Goal: Task Accomplishment & Management: Use online tool/utility

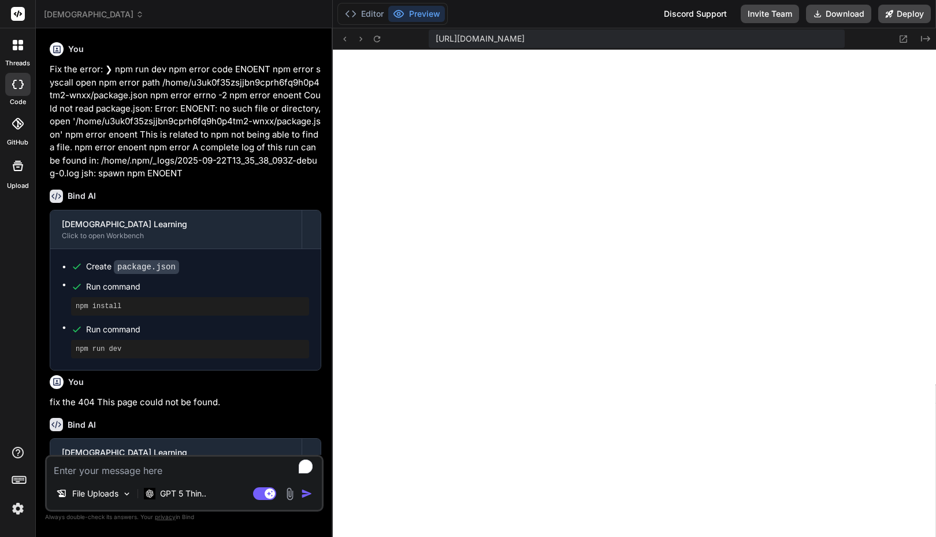
scroll to position [988, 0]
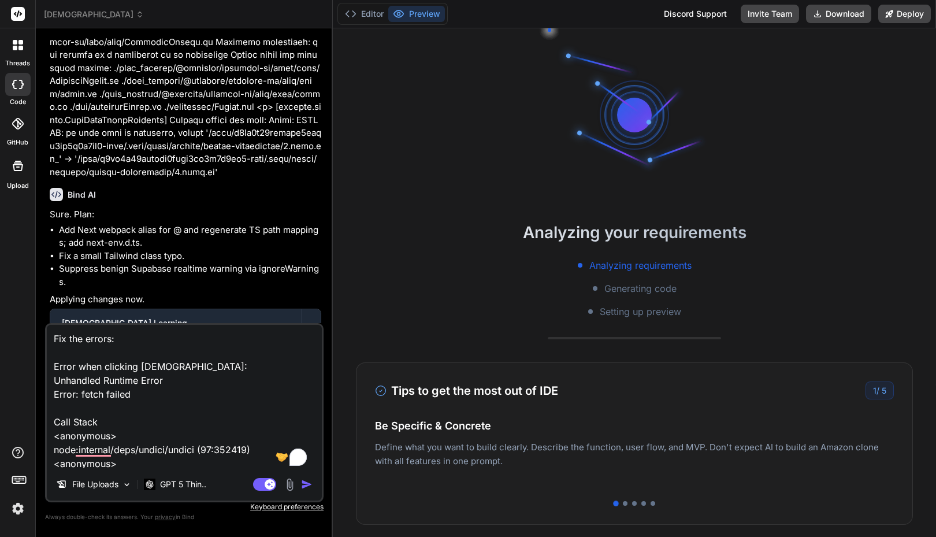
scroll to position [1133, 0]
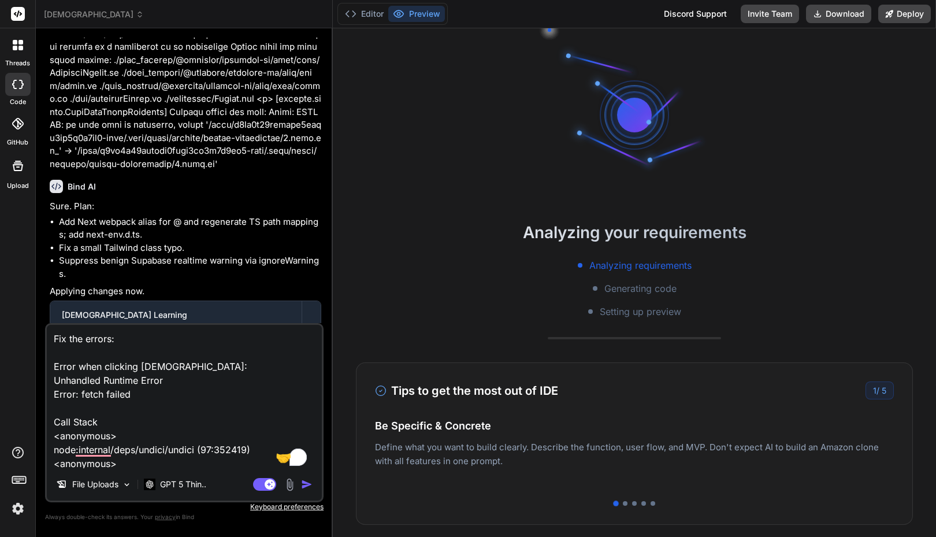
click at [214, 37] on div "Bind AI Web Search Created with Pixso. Code Generator You Fix the error: ❯ npm …" at bounding box center [184, 282] width 297 height 508
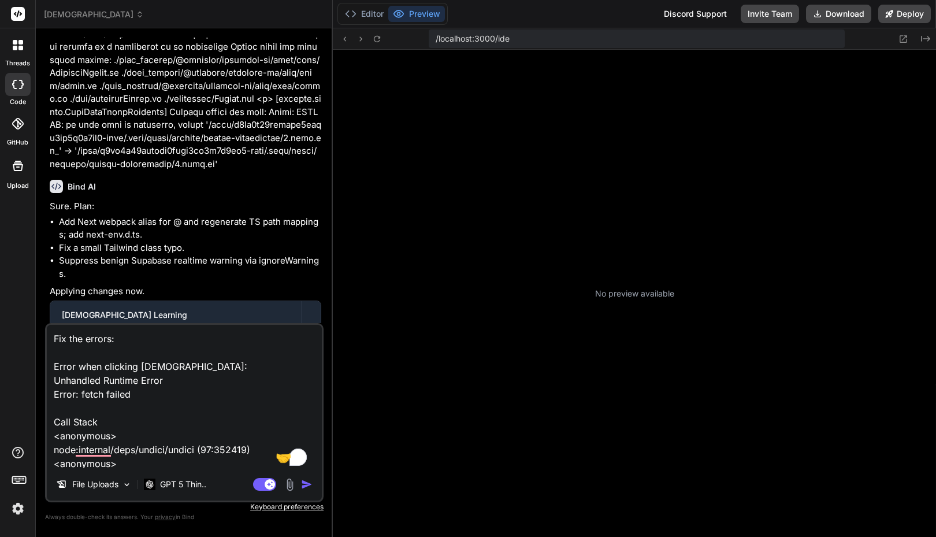
type textarea "x"
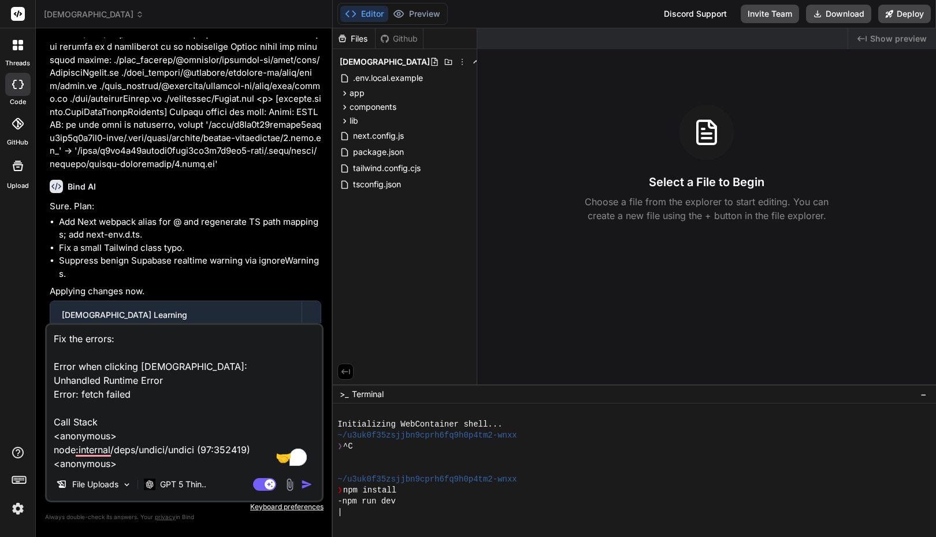
click at [134, 372] on textarea "Fix the errors: Error when clicking [DEMOGRAPHIC_DATA]: Unhandled Runtime Error…" at bounding box center [184, 396] width 275 height 143
type textarea "x"
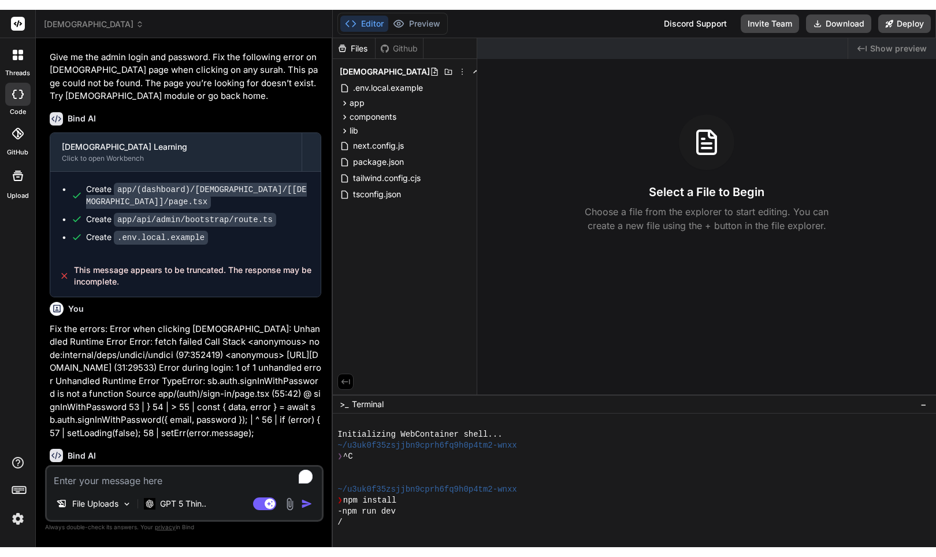
scroll to position [1601, 0]
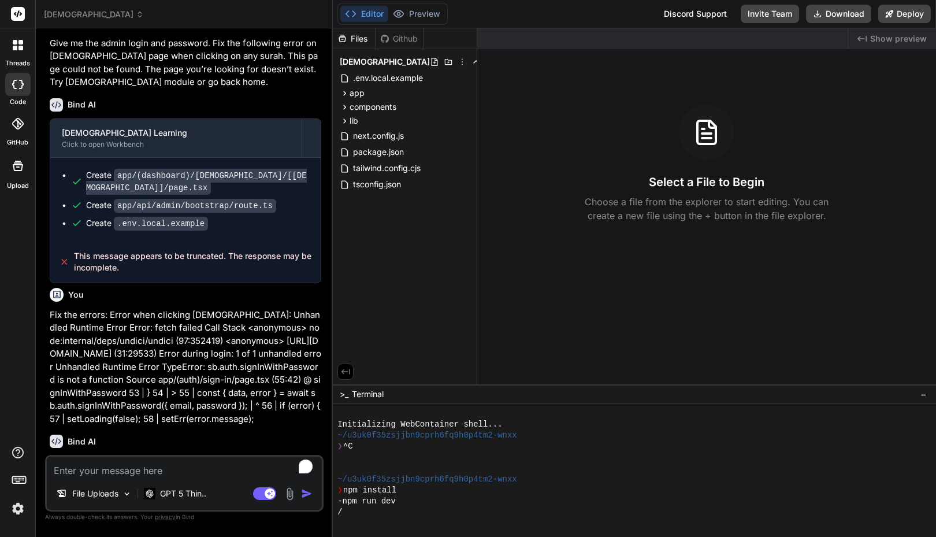
click at [507, 296] on div "Created with Pixso. Show preview Select a File to Begin Choose a file from the …" at bounding box center [706, 206] width 459 height 356
click at [89, 464] on textarea "To enrich screen reader interactions, please activate Accessibility in Grammarl…" at bounding box center [184, 467] width 275 height 21
click at [410, 504] on div "-npm run dev" at bounding box center [629, 501] width 583 height 11
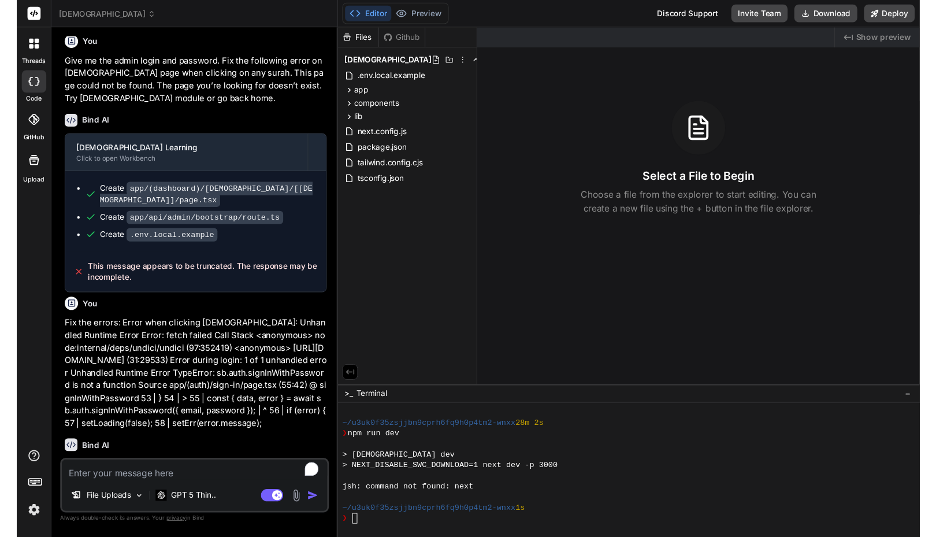
scroll to position [198, 0]
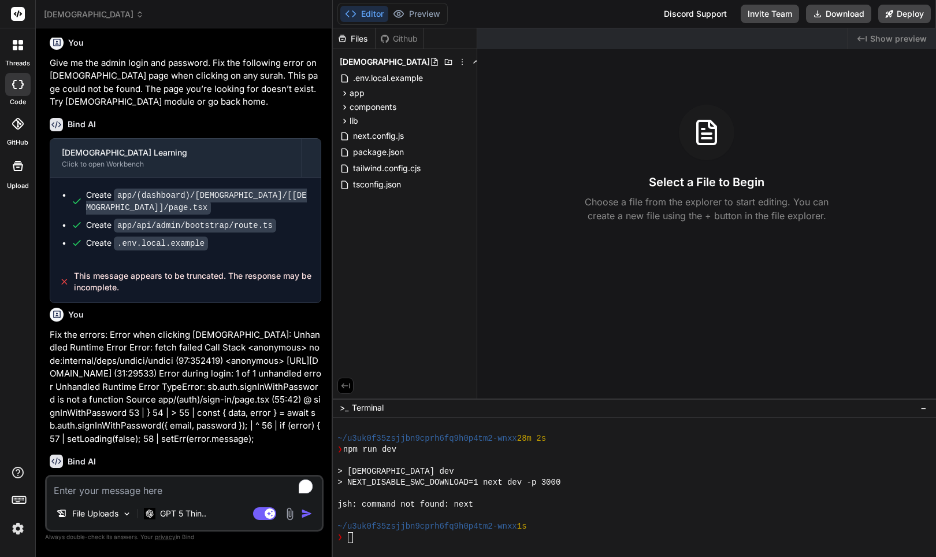
type textarea "x"
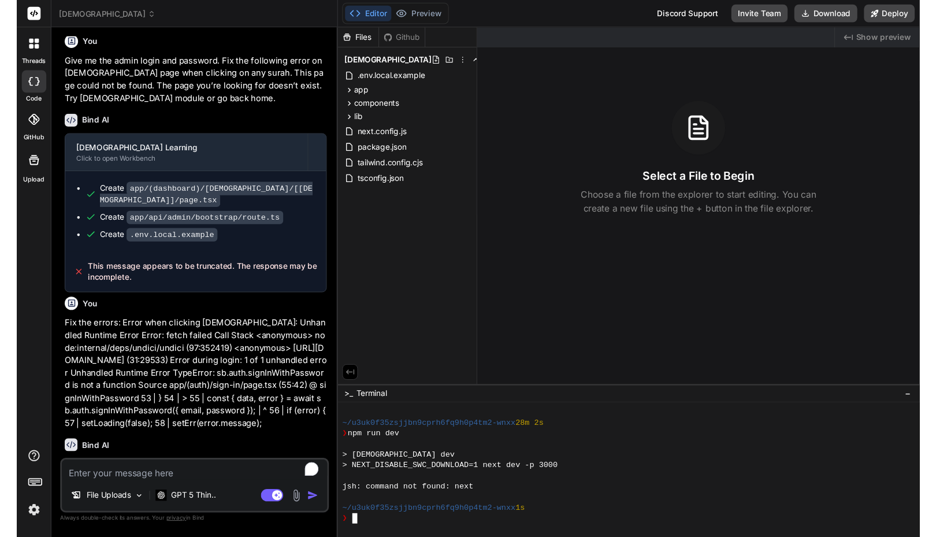
scroll to position [1601, 0]
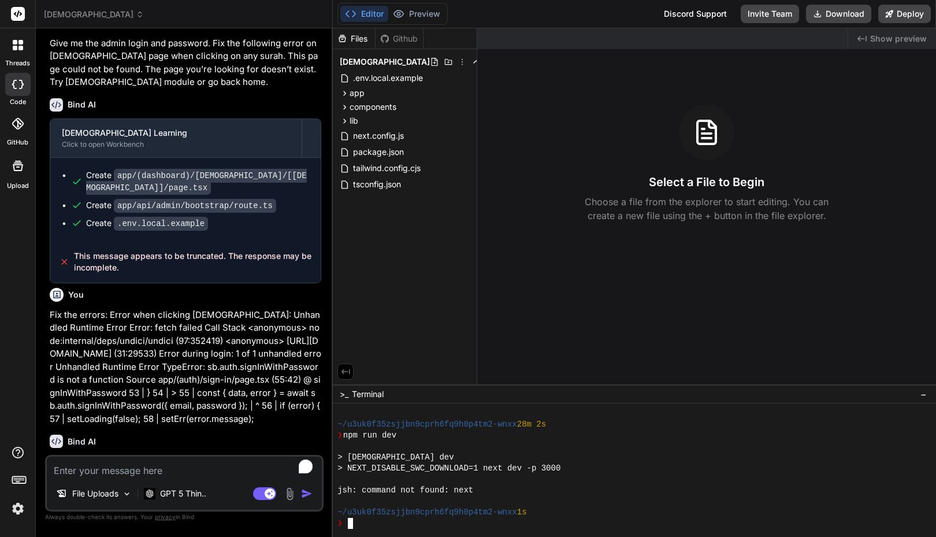
click at [497, 498] on div at bounding box center [629, 501] width 583 height 11
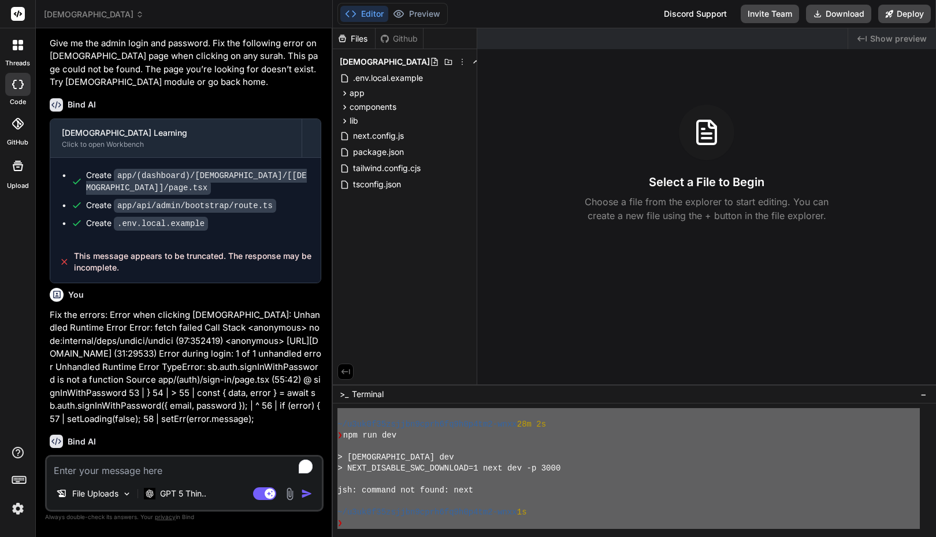
scroll to position [198, 0]
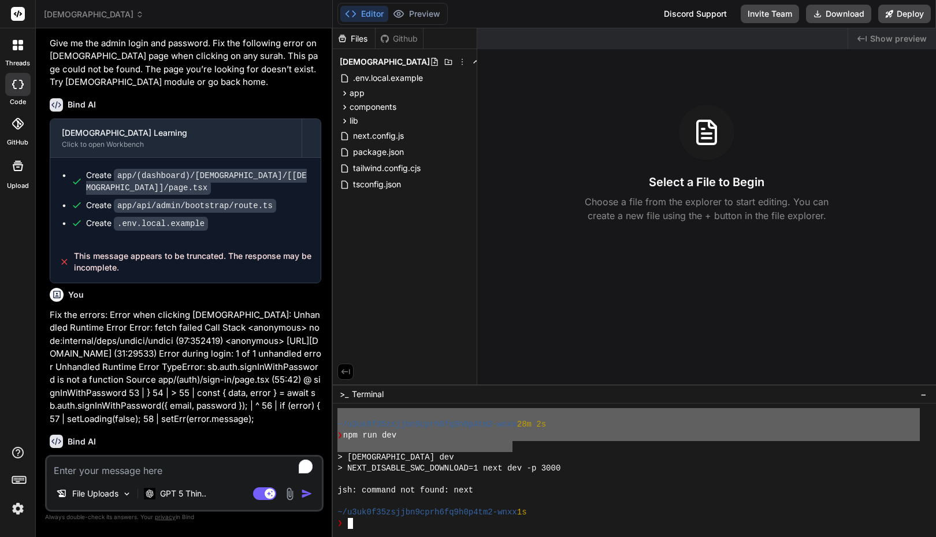
drag, startPoint x: 339, startPoint y: 435, endPoint x: 514, endPoint y: 450, distance: 175.8
click at [479, 476] on div at bounding box center [629, 479] width 583 height 11
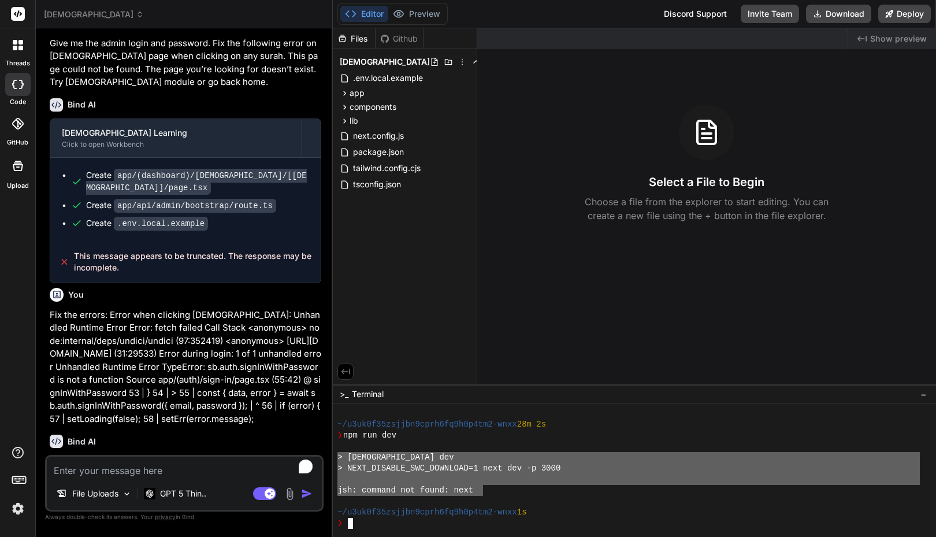
drag, startPoint x: 484, startPoint y: 488, endPoint x: 330, endPoint y: 458, distance: 157.3
click at [330, 458] on div "[DEMOGRAPHIC_DATA] Created with Pixso. Bind AI Web Search Created with Pixso. C…" at bounding box center [486, 268] width 901 height 537
type textarea "> [DEMOGRAPHIC_DATA] dev > NEXT_DISABLE_SWC_DOWNLOAD=1 next dev -p 3000 jsh: co…"
click at [138, 466] on textarea "To enrich screen reader interactions, please activate Accessibility in Grammarl…" at bounding box center [184, 467] width 275 height 21
type textarea "f"
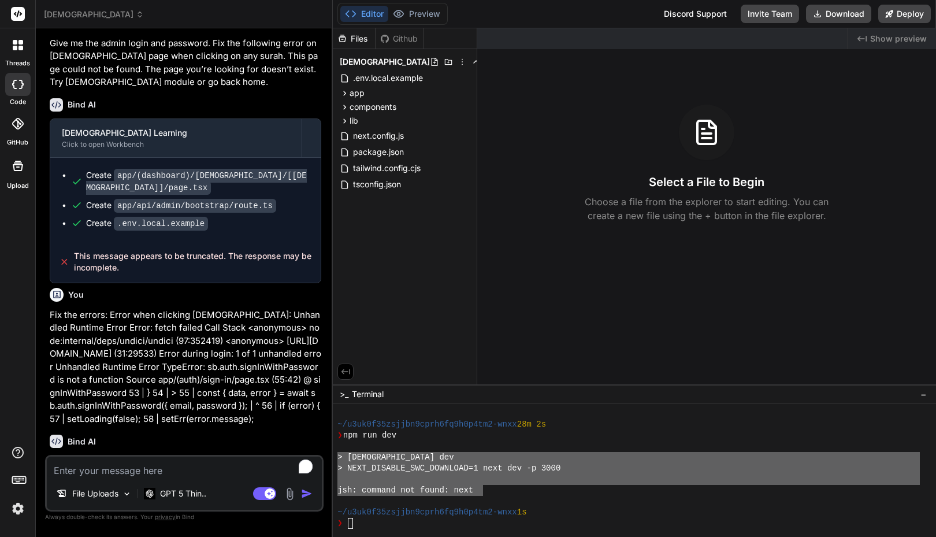
type textarea "x"
type textarea "fi"
type textarea "x"
type textarea "fix"
type textarea "x"
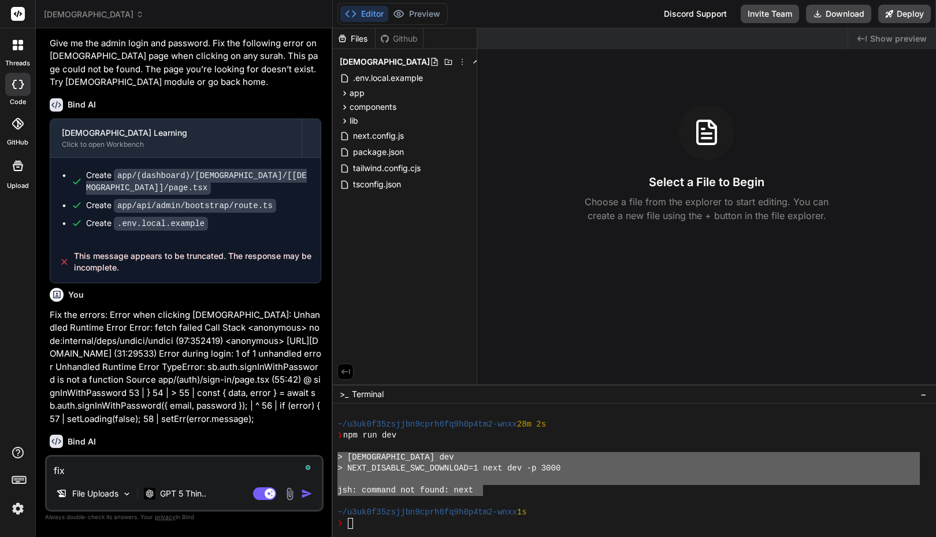
type textarea "fix"
type textarea "x"
type textarea "fix t"
type textarea "x"
type textarea "fix th"
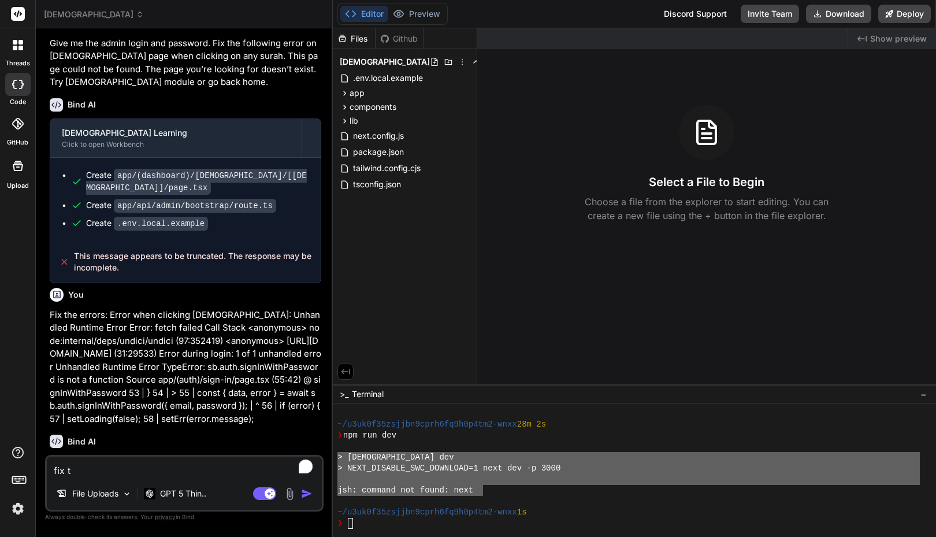
type textarea "x"
type textarea "fix the"
type textarea "x"
type textarea "fix the"
type textarea "x"
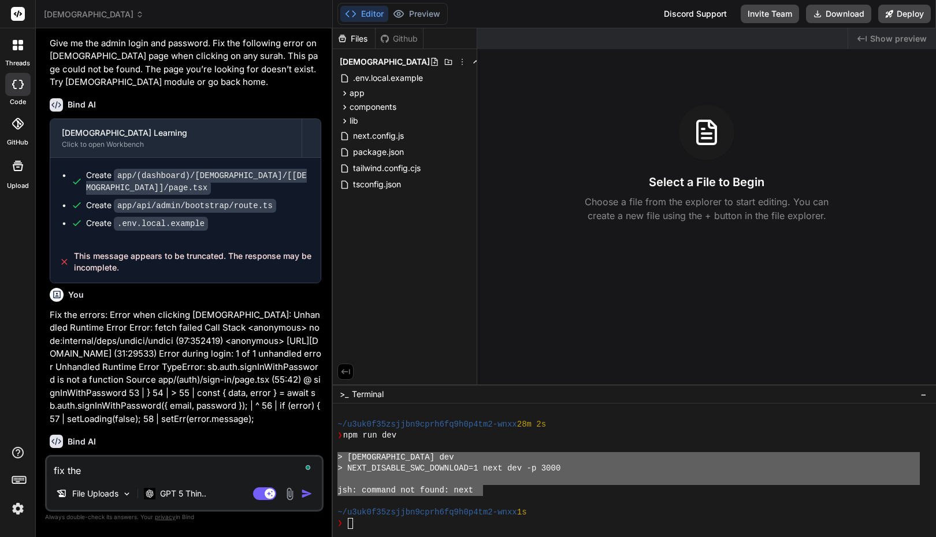
type textarea "fix the e"
type textarea "x"
type textarea "fix the er"
type textarea "x"
type textarea "fix the err"
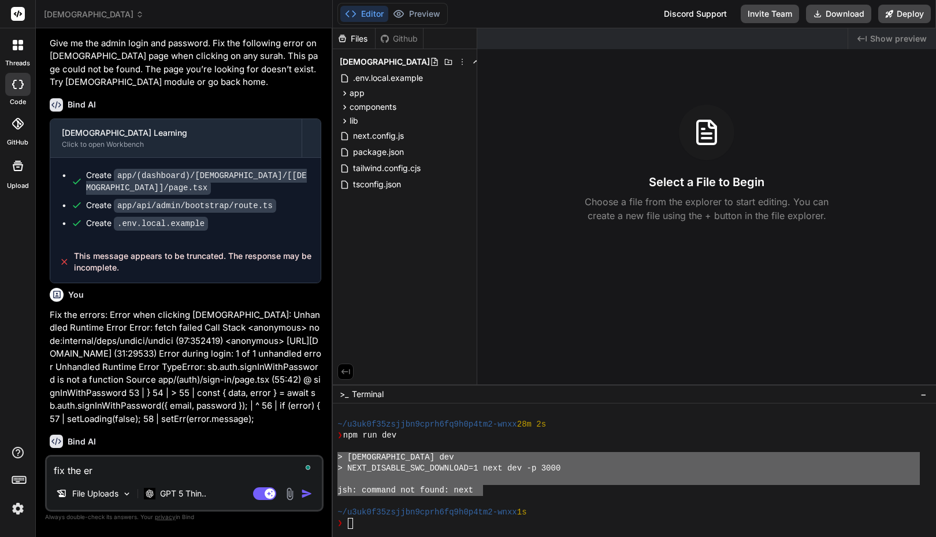
type textarea "x"
type textarea "fix the errr"
type textarea "x"
type textarea "fix the [PERSON_NAME]"
type textarea "x"
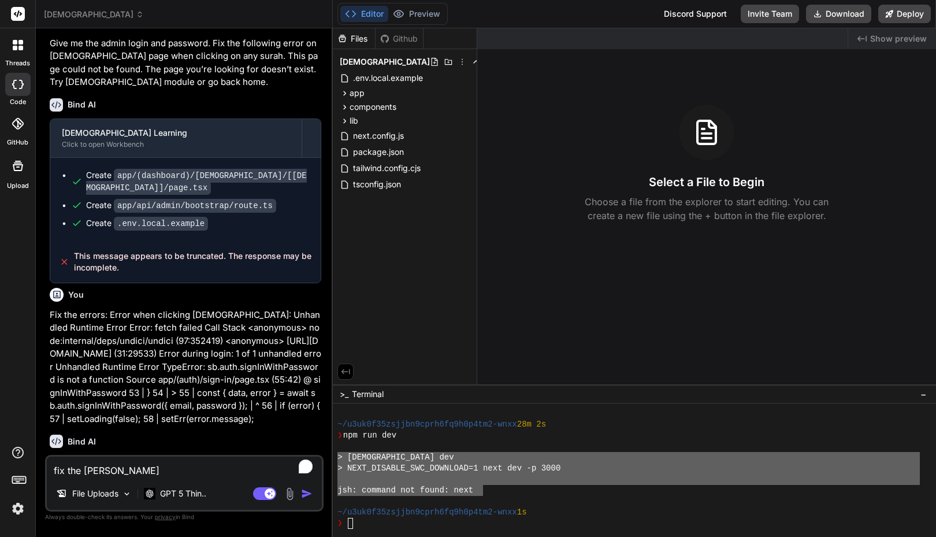
type textarea "fix the e"
type textarea "x"
type textarea "fix the er"
type textarea "x"
type textarea "fix the err"
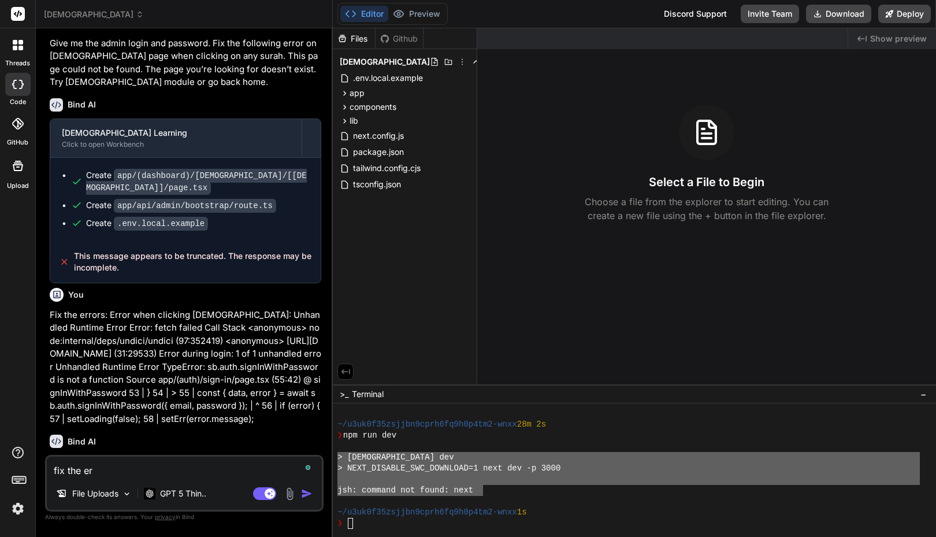
type textarea "x"
type textarea "fix the [PERSON_NAME]"
type textarea "x"
type textarea "fix the error"
type textarea "x"
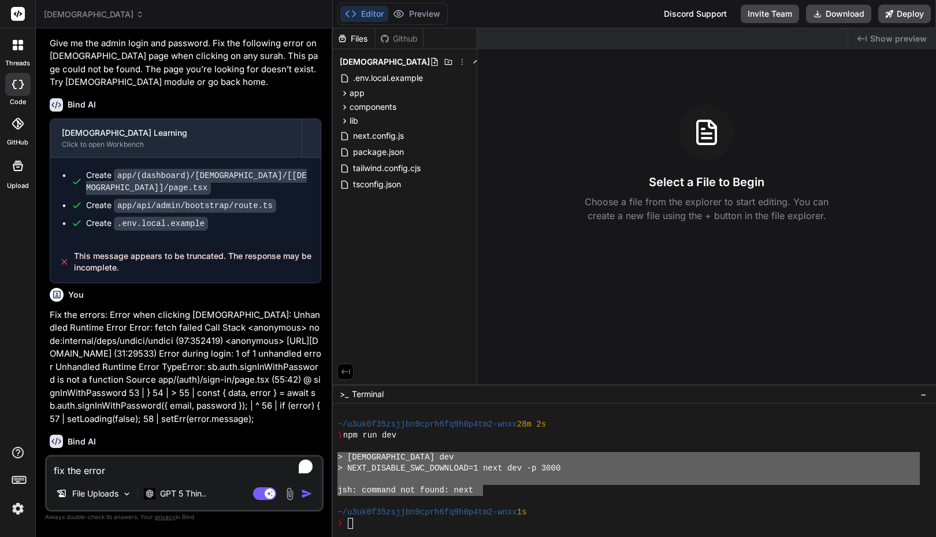
type textarea "fix the error:"
type textarea "x"
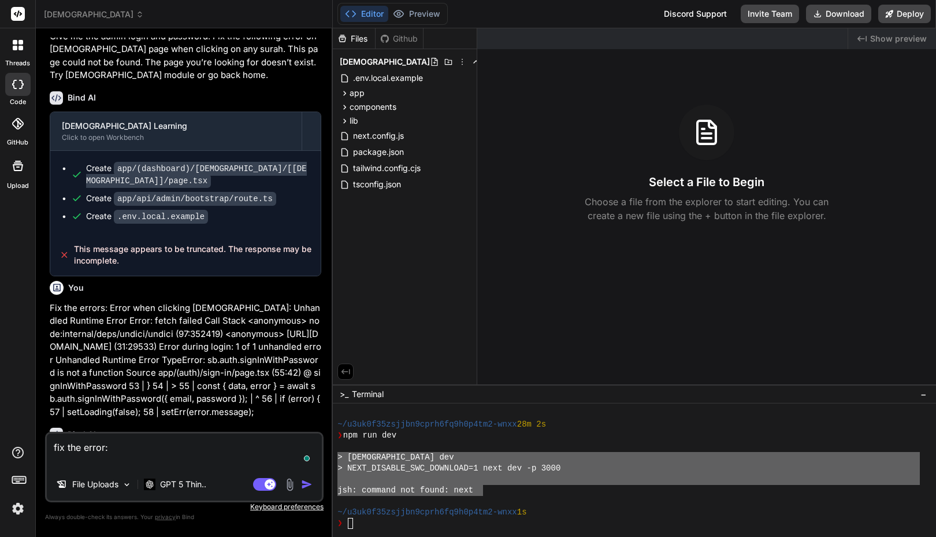
paste textarea "> [DEMOGRAPHIC_DATA] dev > NEXT_DISABLE_SWC_DOWNLOAD=1 next dev -p 3000 jsh: co…"
type textarea "fix the error: > [DEMOGRAPHIC_DATA] dev > NEXT_DISABLE_SWC_DOWNLOAD=1 next dev …"
type textarea "x"
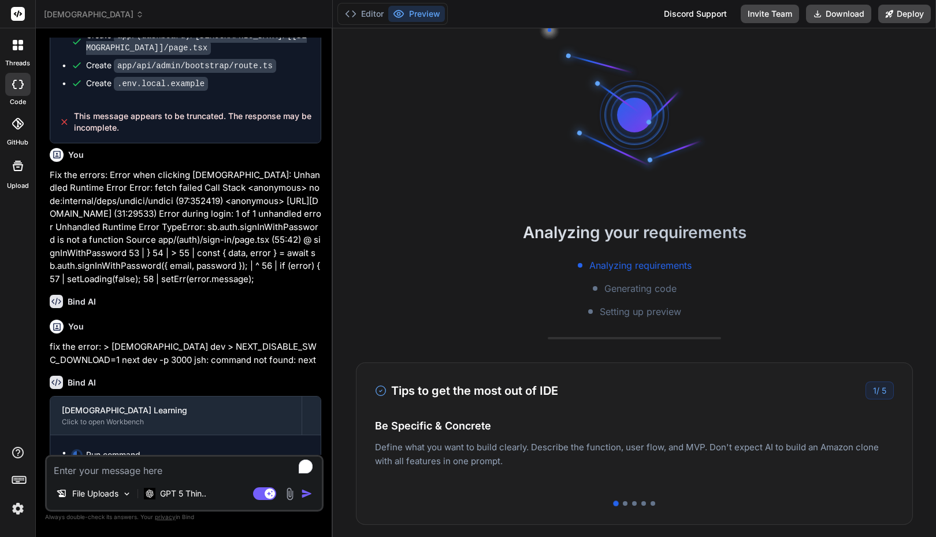
scroll to position [1825, 0]
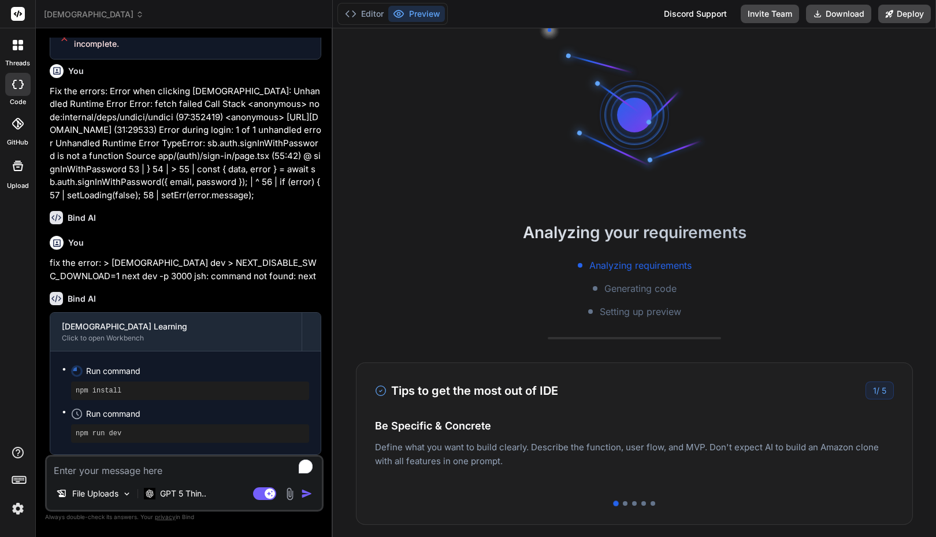
click at [257, 11] on div "[DEMOGRAPHIC_DATA]" at bounding box center [184, 15] width 280 height 12
type textarea "x"
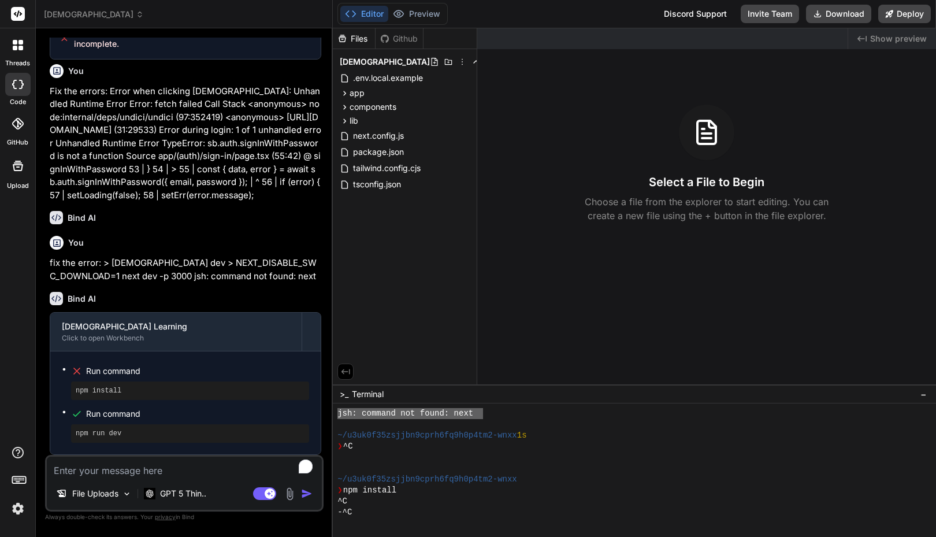
scroll to position [384, 0]
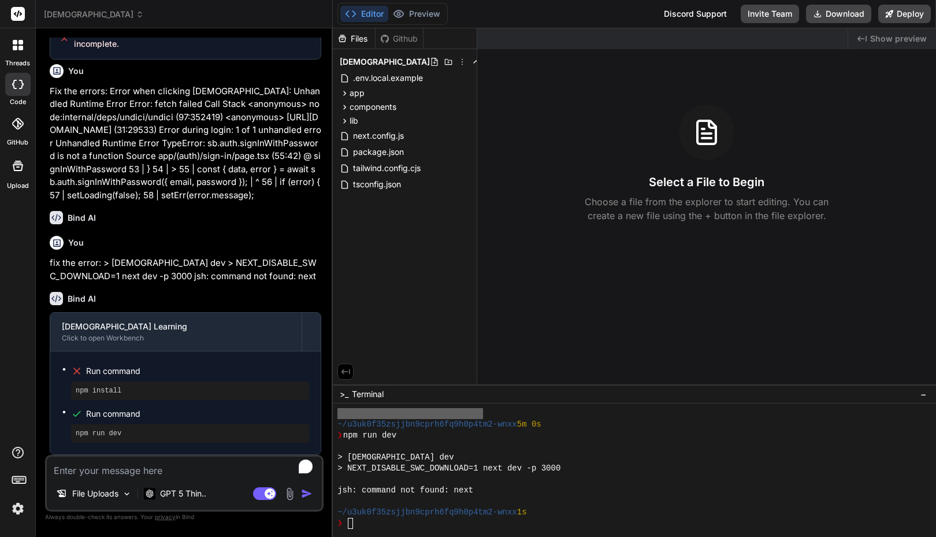
click at [169, 470] on textarea "To enrich screen reader interactions, please activate Accessibility in Grammarl…" at bounding box center [184, 467] width 275 height 21
click at [347, 92] on icon at bounding box center [345, 93] width 10 height 10
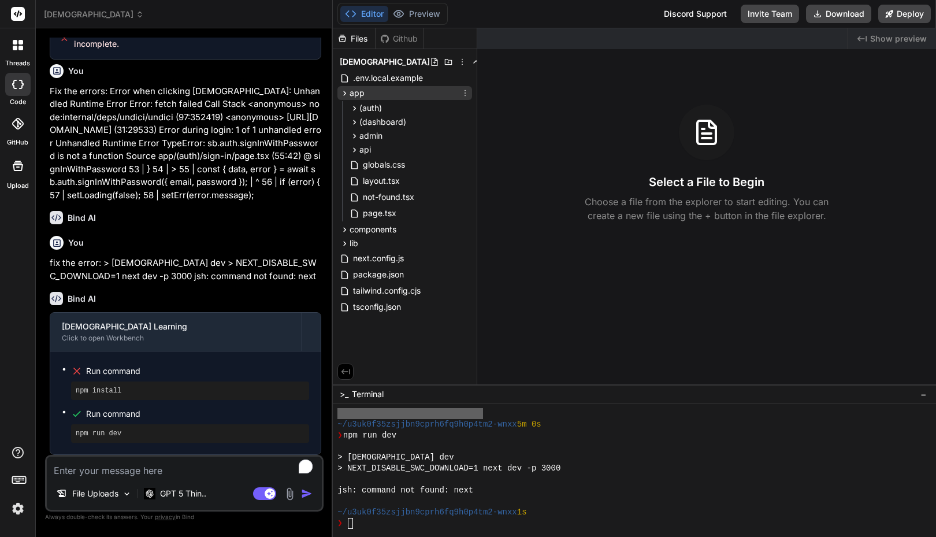
click at [346, 92] on icon at bounding box center [345, 93] width 10 height 10
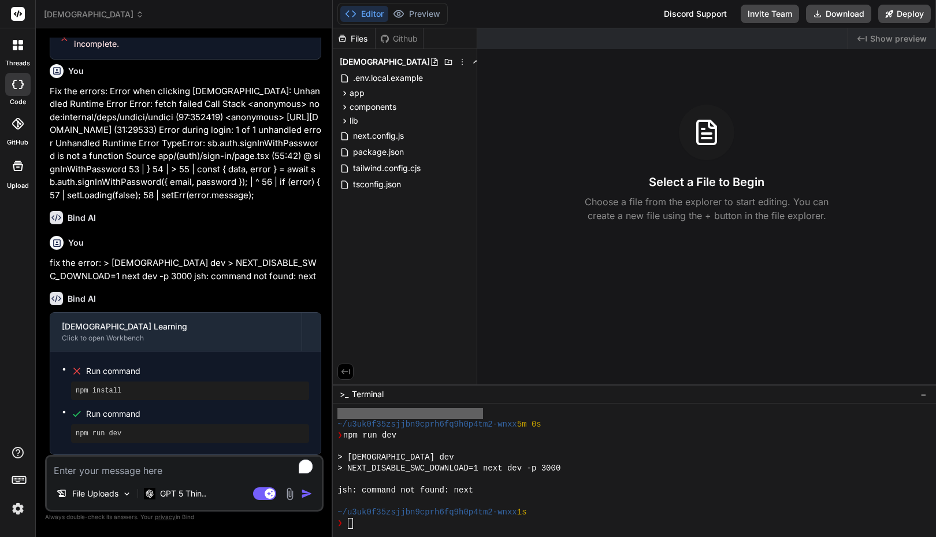
click at [143, 475] on textarea "To enrich screen reader interactions, please activate Accessibility in Grammarl…" at bounding box center [184, 467] width 275 height 21
type textarea "f"
type textarea "x"
type textarea "fI"
type textarea "x"
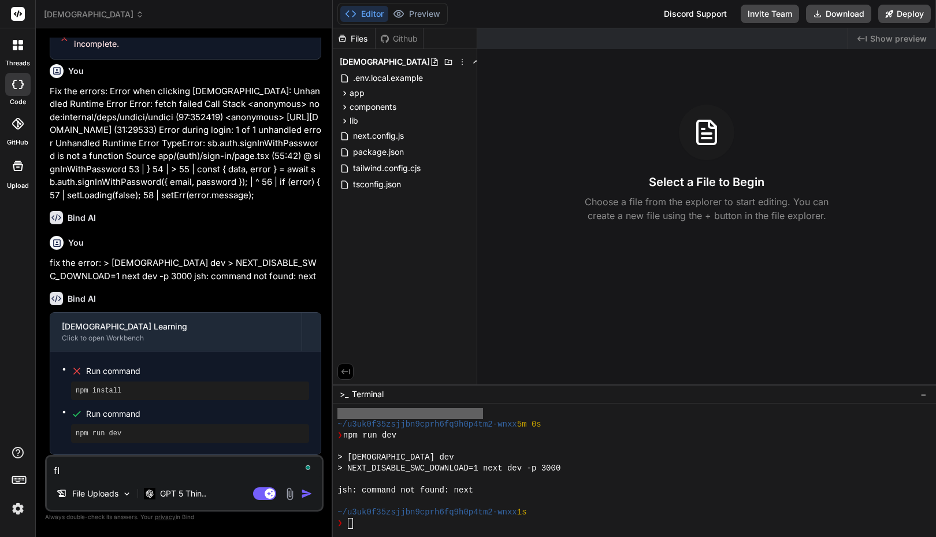
type textarea "fIX"
type textarea "x"
type textarea "fIX"
type textarea "x"
type textarea "fIX T"
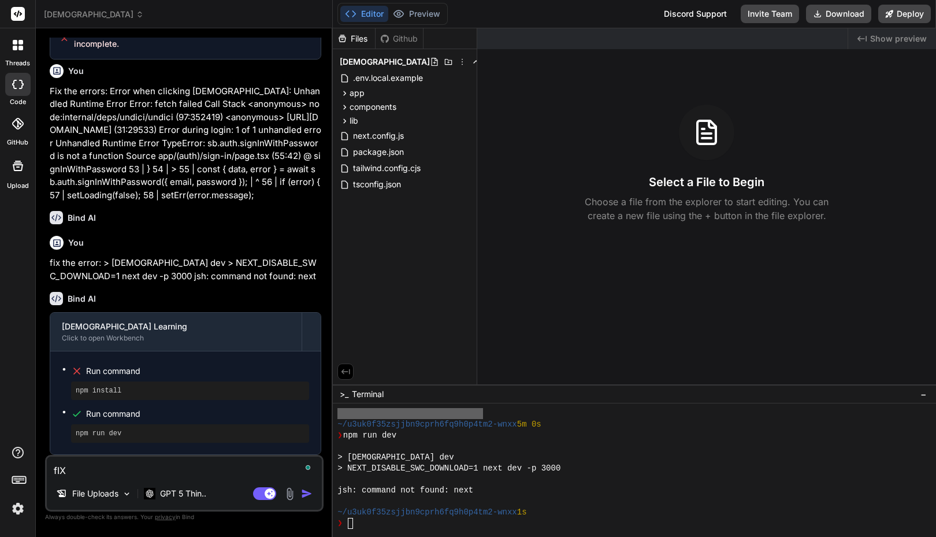
type textarea "x"
type textarea "fIX TH"
type textarea "x"
type textarea "fIX THE"
type textarea "x"
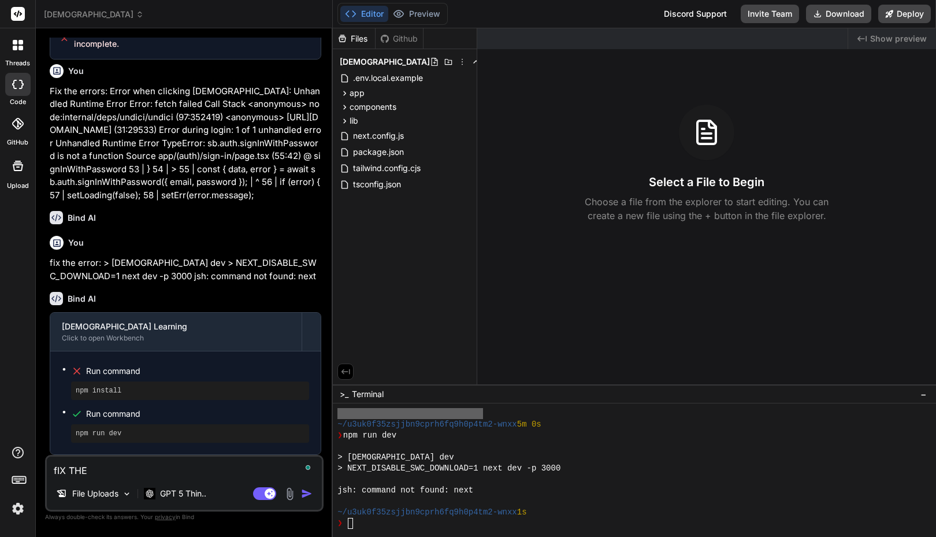
type textarea "fIX THE"
type textarea "x"
type textarea "f"
type textarea "x"
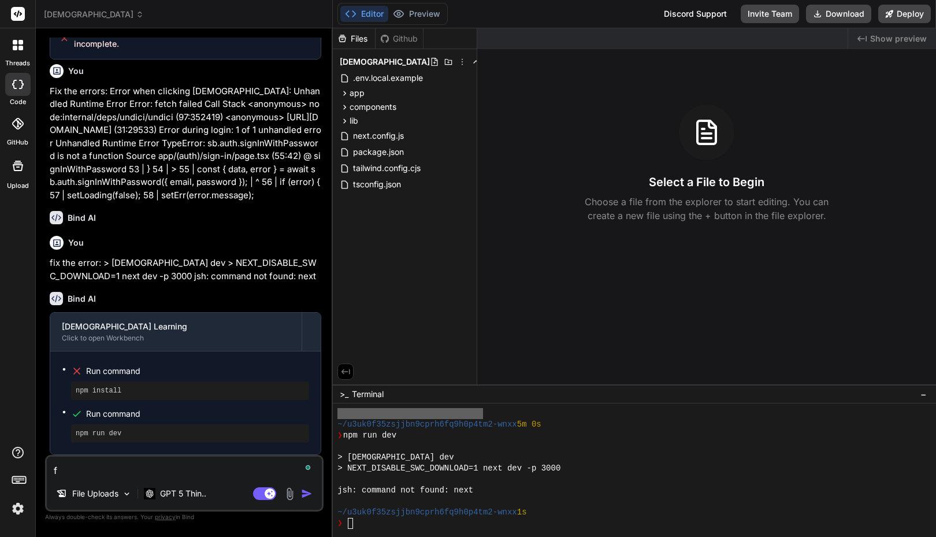
type textarea "fi"
type textarea "x"
type textarea "fix"
type textarea "x"
type textarea "fix"
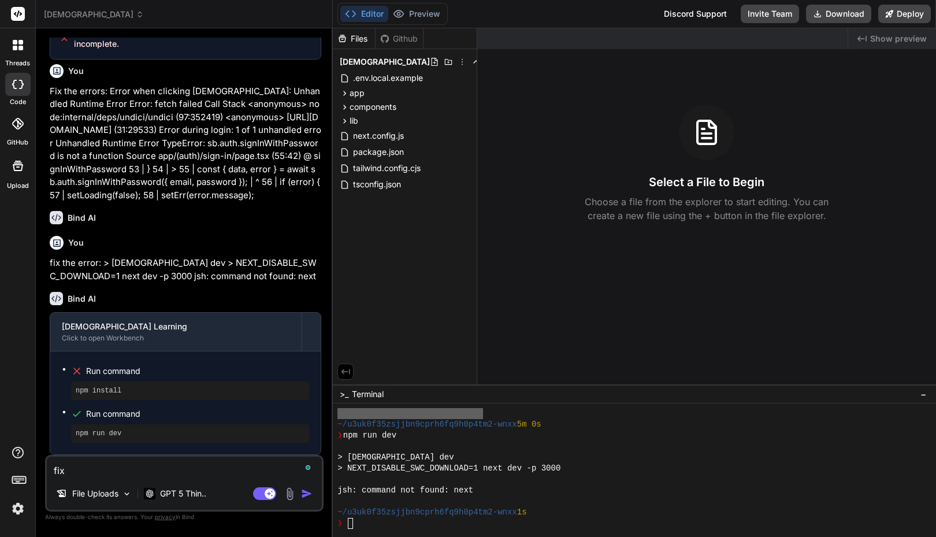
type textarea "x"
type textarea "fix t"
type textarea "x"
type textarea "fix th"
type textarea "x"
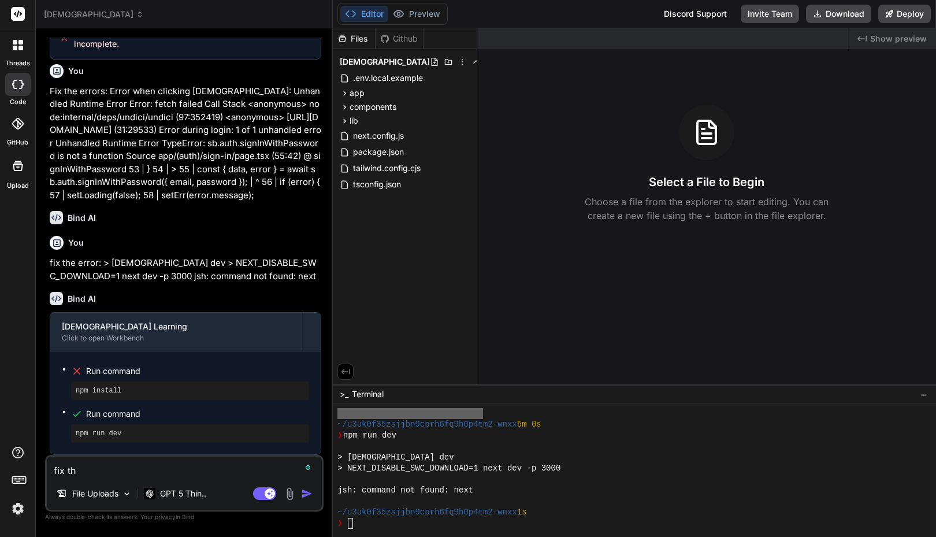
type textarea "fix the"
type textarea "x"
type textarea "fix the"
type textarea "x"
type textarea "fix the n"
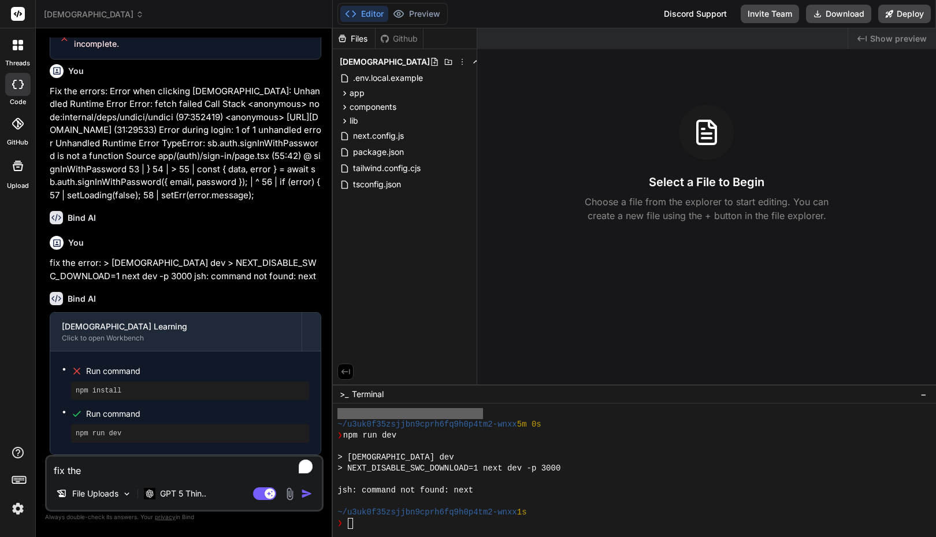
type textarea "x"
type textarea "fix the"
type textarea "x"
type textarea "fix the e"
type textarea "x"
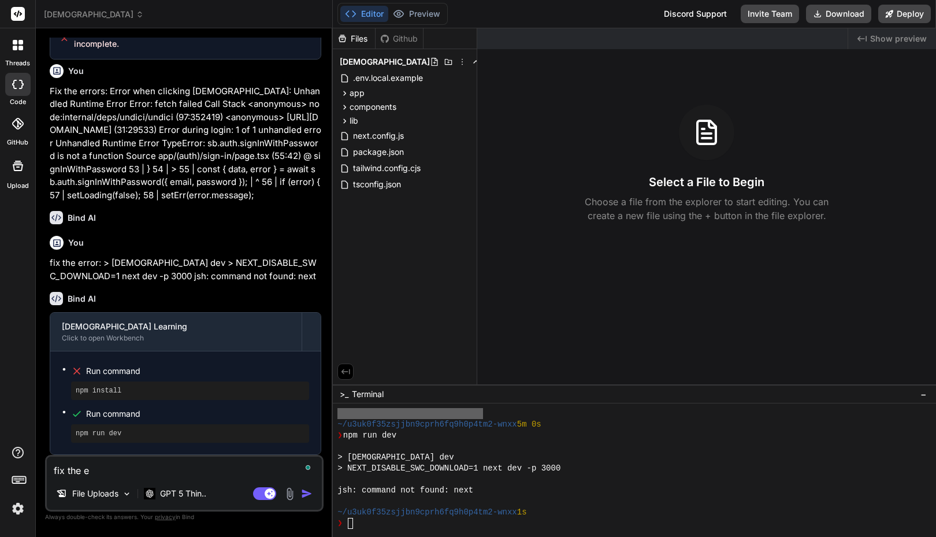
type textarea "fix the er"
type textarea "x"
type textarea "fix the e"
type textarea "x"
type textarea "fix the"
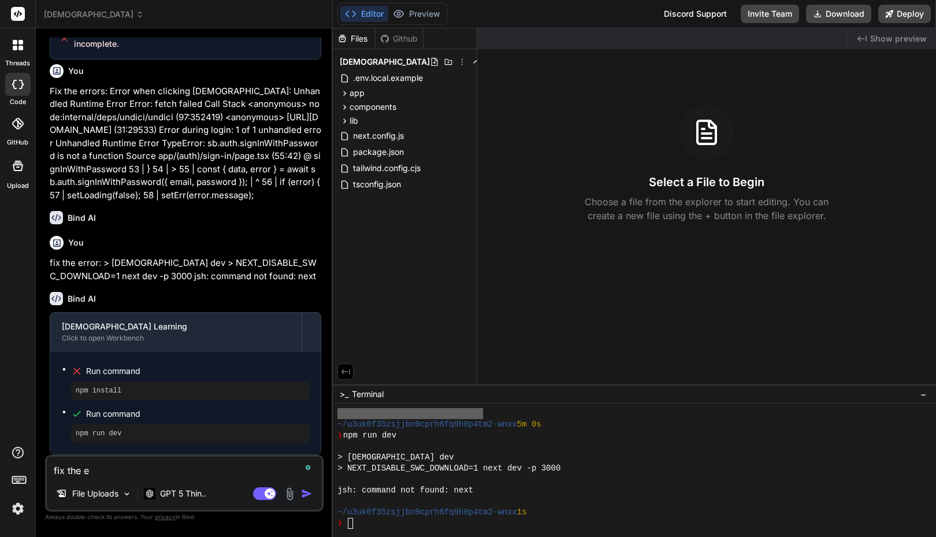
type textarea "x"
type textarea "fix the i"
type textarea "x"
type textarea "fix the is"
type textarea "x"
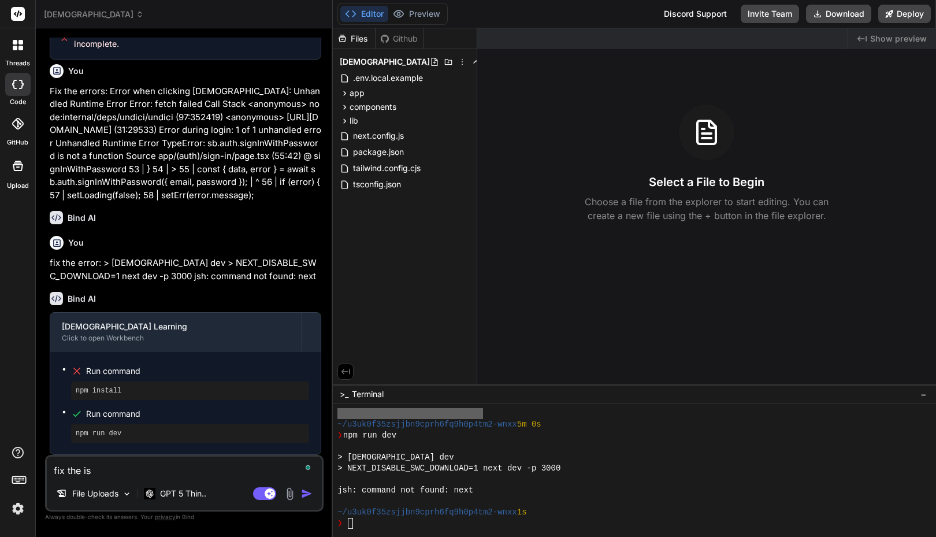
type textarea "fix the iss"
type textarea "x"
type textarea "fix the issu"
type textarea "x"
type textarea "fix the issue"
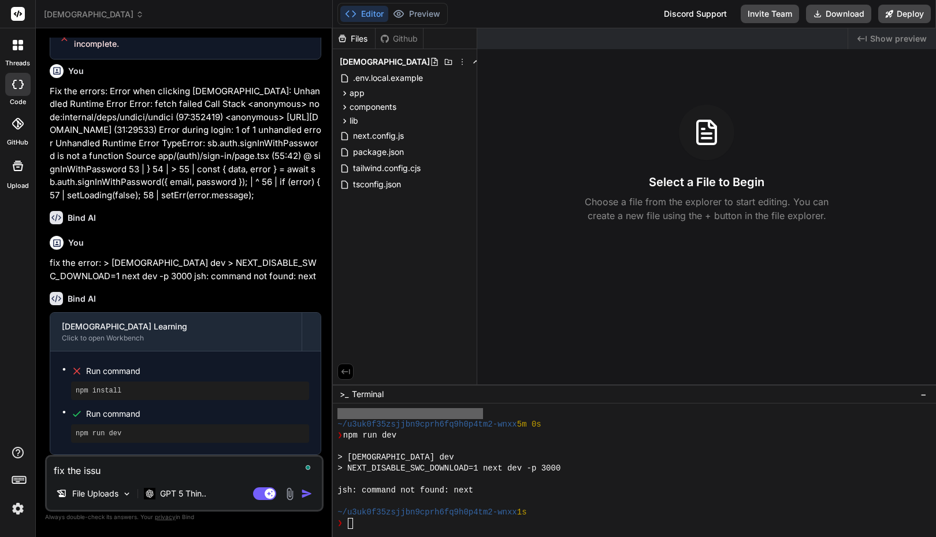
type textarea "x"
type textarea "fix the issue"
type textarea "x"
type textarea "fix the issue w"
type textarea "x"
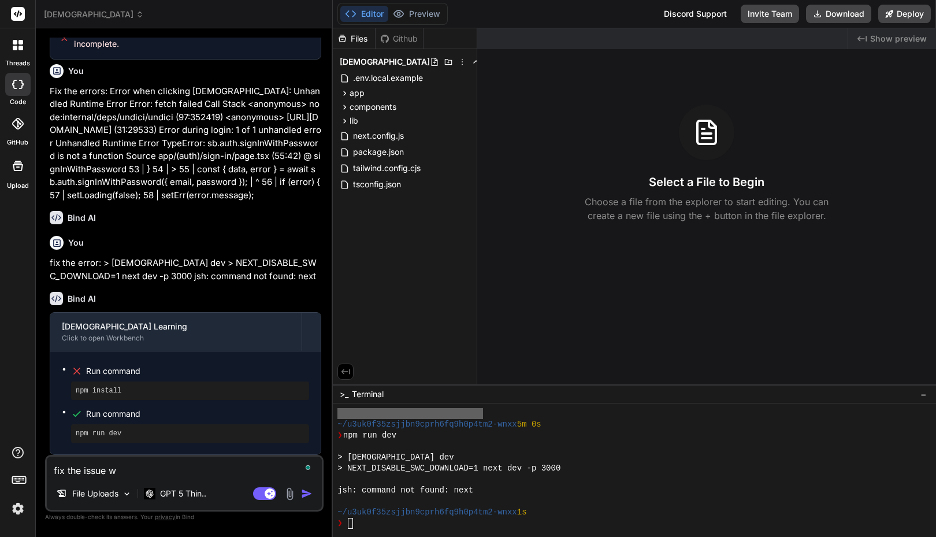
type textarea "fix the issue wi"
type textarea "x"
type textarea "fix the issue wit"
type textarea "x"
type textarea "fix the issue with"
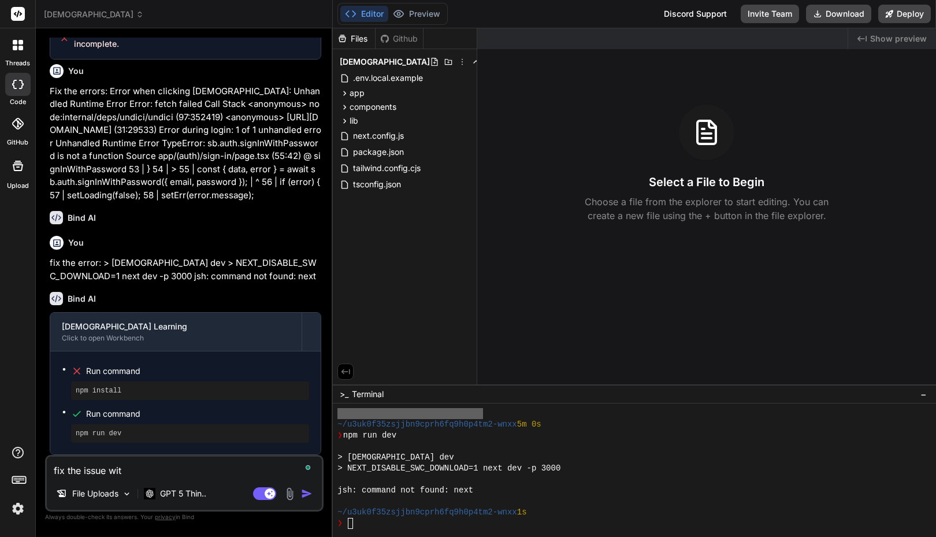
type textarea "x"
type textarea "fix the issue with"
type textarea "x"
type textarea "fix the issue with n"
type textarea "x"
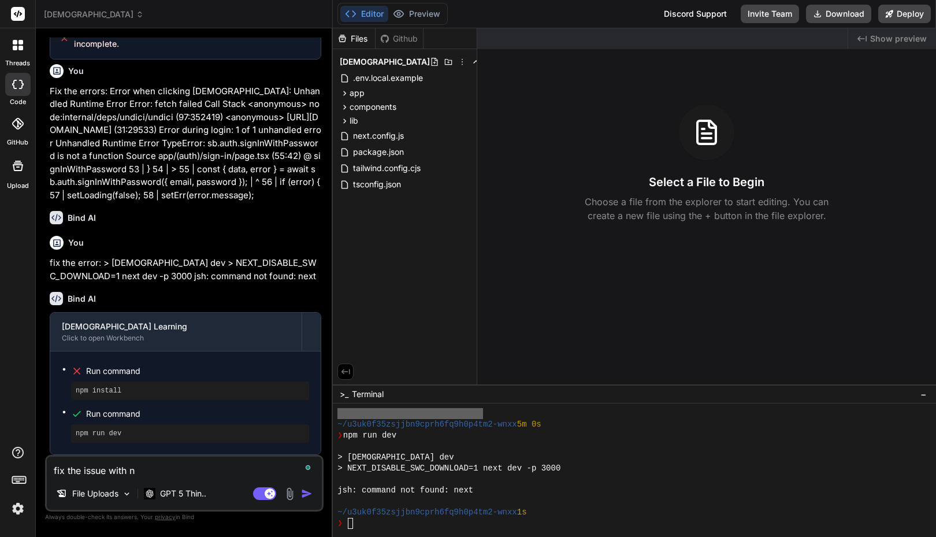
type textarea "fix the issue with np"
type textarea "x"
type textarea "fix the issue with npm"
type textarea "x"
type textarea "fix the issue with npm"
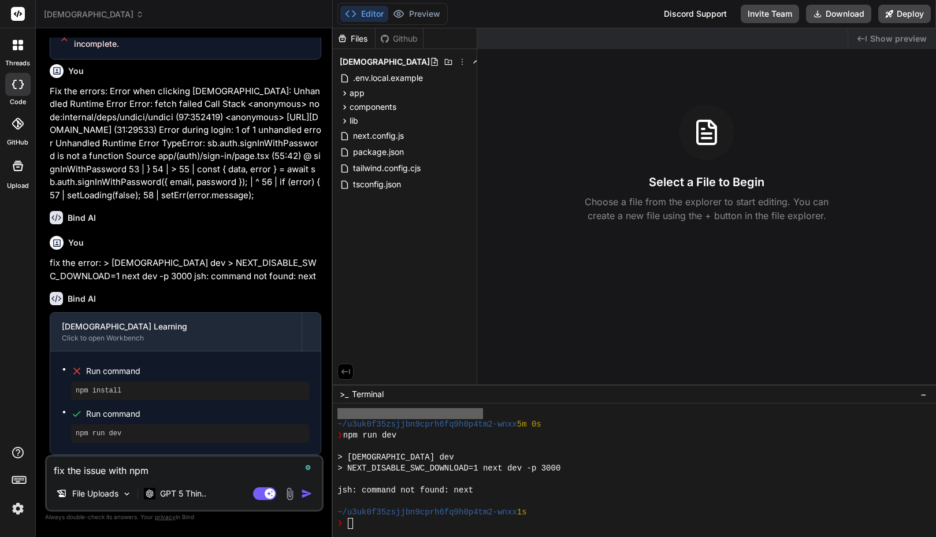
type textarea "x"
type textarea "fix the issue with npm i"
type textarea "x"
type textarea "fix the issue with npm in"
type textarea "x"
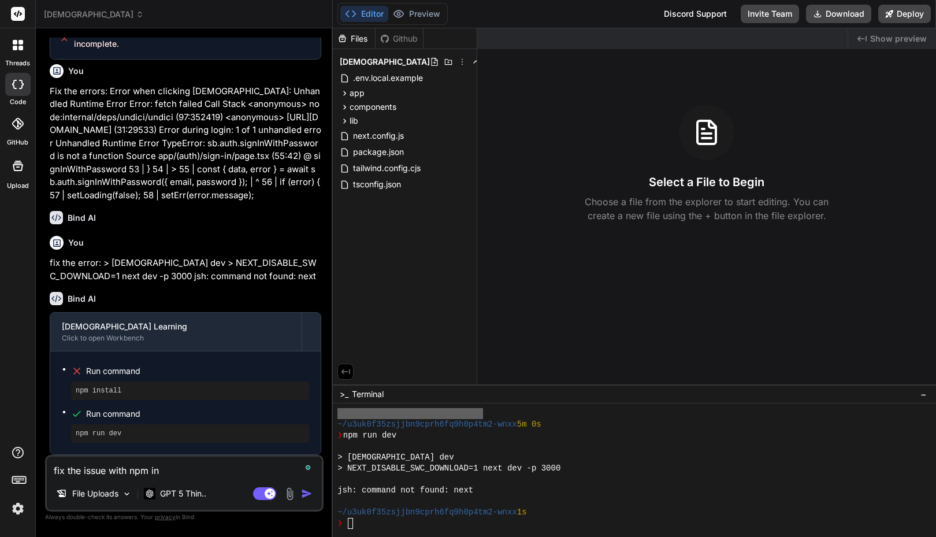
type textarea "fix the issue with npm ins"
type textarea "x"
type textarea "fix the issue with npm inst"
type textarea "x"
type textarea "fix the issue with npm insta"
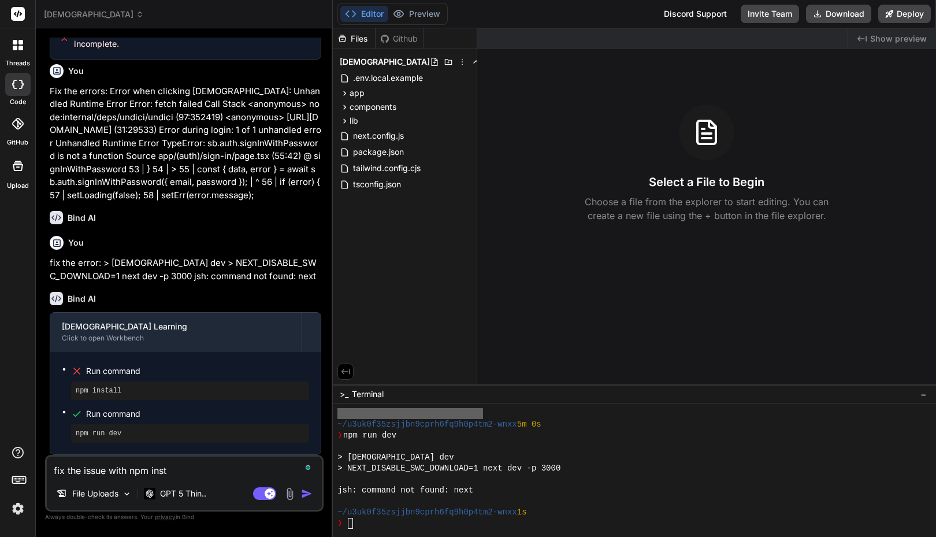
type textarea "x"
type textarea "fix the issue with npm instal"
type textarea "x"
type textarea "fix the issue with npm install"
type textarea "x"
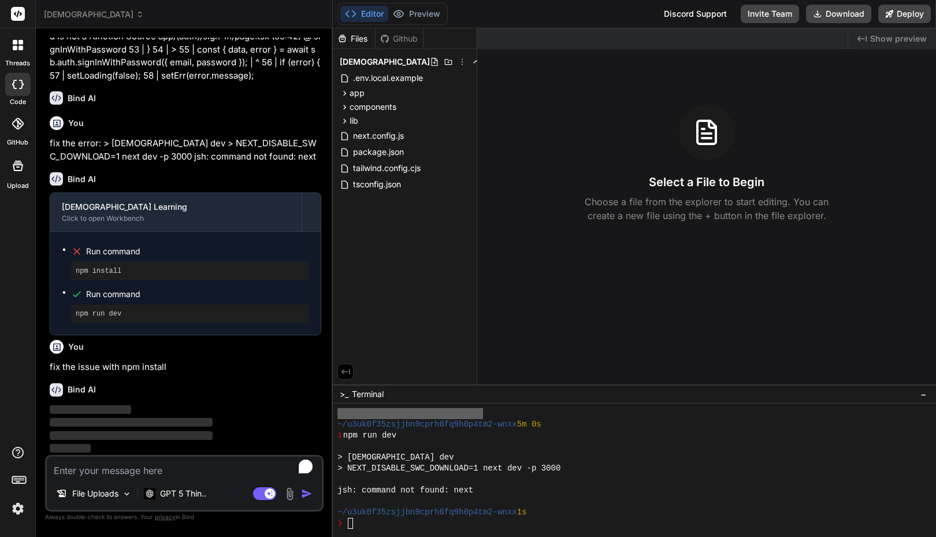
scroll to position [1945, 0]
type textarea "x"
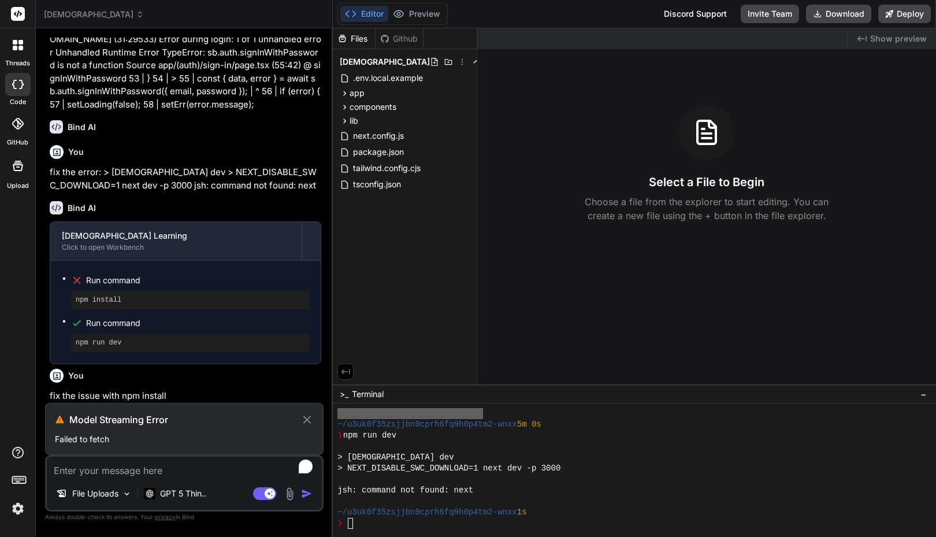
scroll to position [1915, 0]
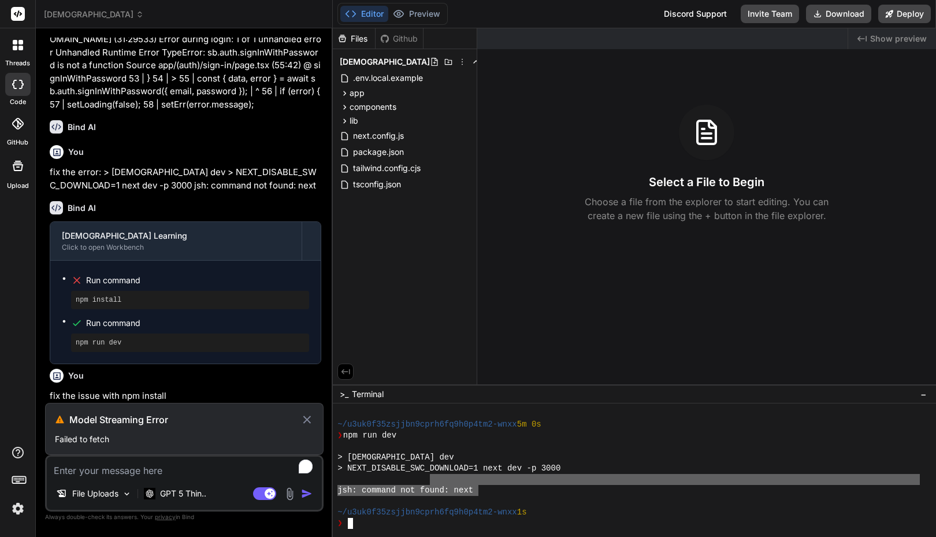
drag, startPoint x: 479, startPoint y: 491, endPoint x: 428, endPoint y: 481, distance: 51.8
click at [428, 481] on div "~/u3uk0f35zsjjbn9cprh6fq9h0p4tm2-wnxx 5m 0s ❯ npm run dev > islam-learning@0.1.…" at bounding box center [629, 468] width 583 height 121
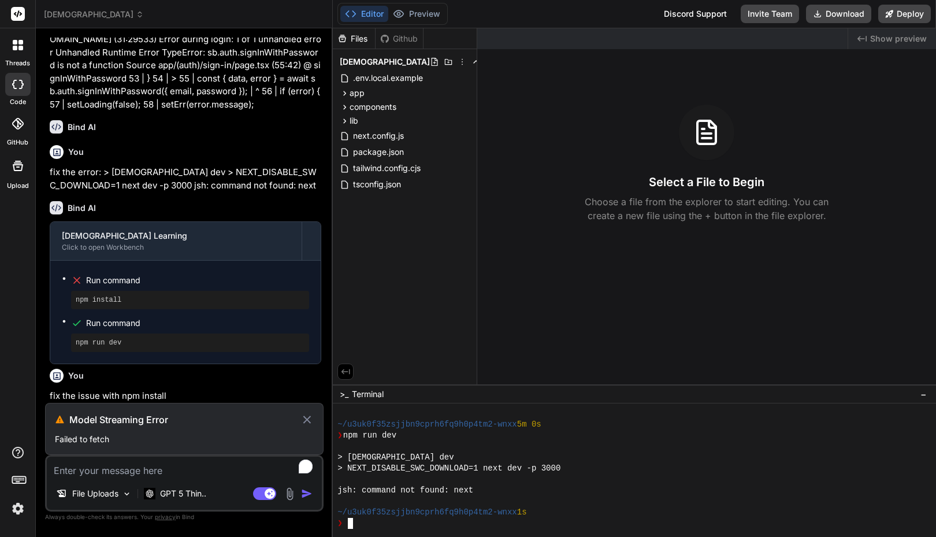
click at [429, 478] on div at bounding box center [629, 479] width 583 height 11
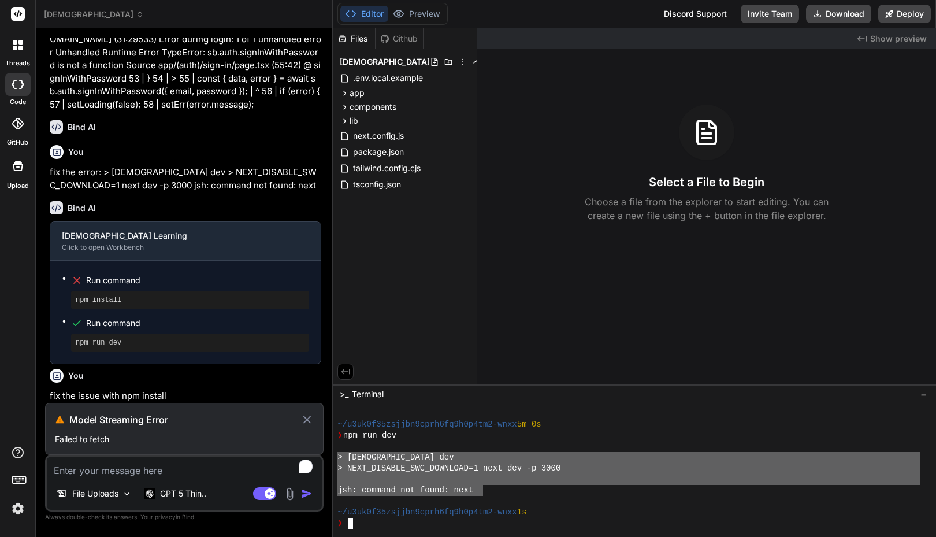
drag, startPoint x: 483, startPoint y: 490, endPoint x: 334, endPoint y: 463, distance: 151.5
click at [334, 463] on div "RRRRRRRRRRRRRRRRRRRRRRRRRRRRRRRR mmmmmmmmmmmmmmmmmmmmmmmmmmmmmmmm ~/u3uk0f35zsj…" at bounding box center [634, 470] width 603 height 134
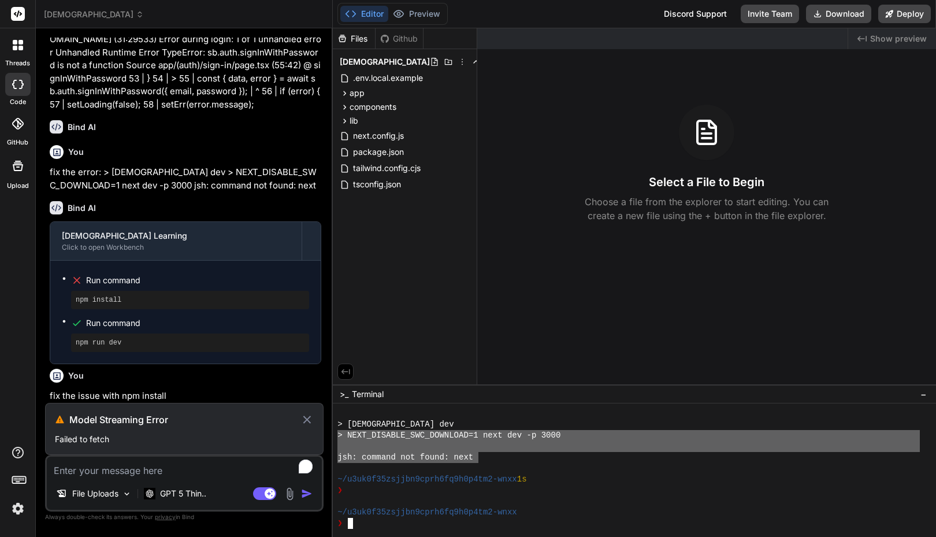
drag, startPoint x: 479, startPoint y: 453, endPoint x: 338, endPoint y: 436, distance: 142.6
click at [338, 436] on div "> [DEMOGRAPHIC_DATA] dev > NEXT_DISABLE_SWC_DOWNLOAD=1 next dev -p 3000 jsh: co…" at bounding box center [629, 468] width 583 height 121
type textarea "> NEXT_DISABLE_SWC_DOWNLOAD=1 next dev -p 3000 jsh: command not found: next"
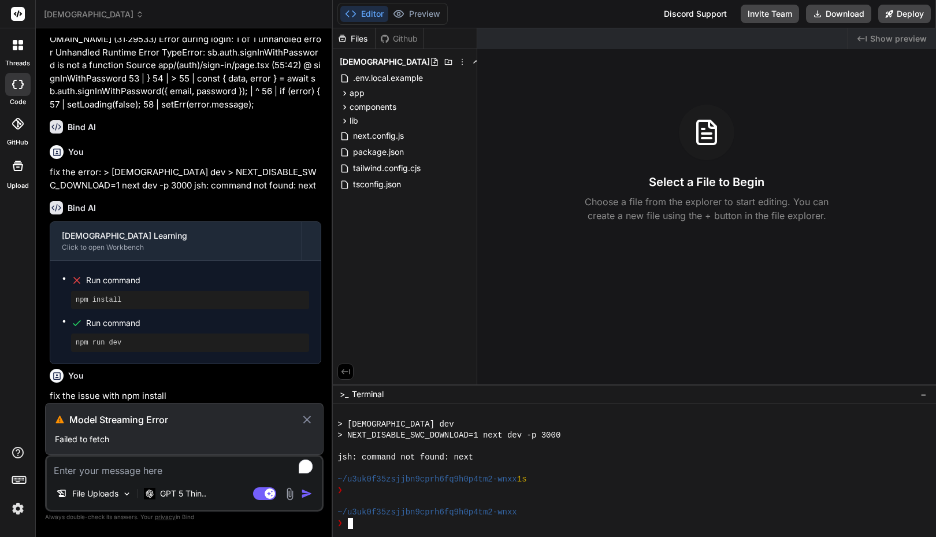
click at [373, 502] on div at bounding box center [629, 501] width 583 height 11
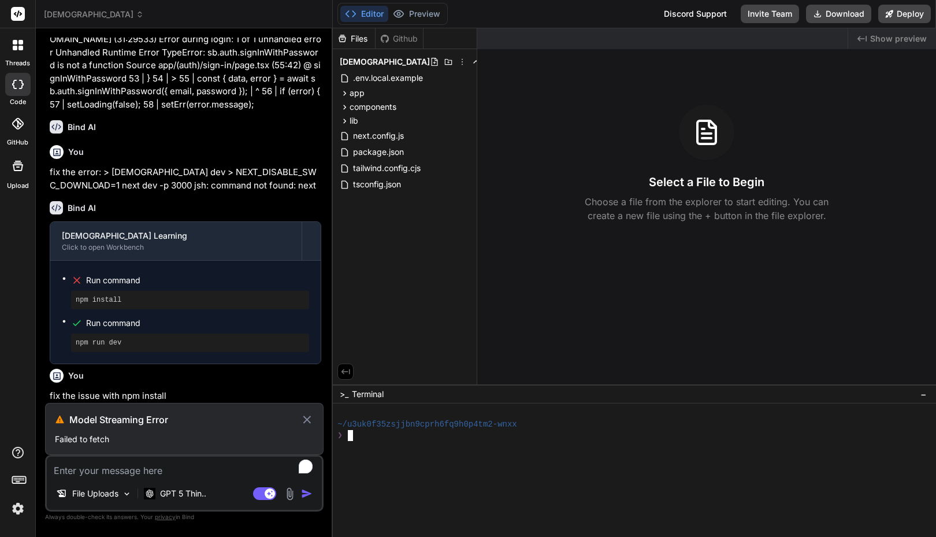
scroll to position [0, 0]
click at [153, 469] on textarea "To enrich screen reader interactions, please activate Accessibility in Grammarl…" at bounding box center [184, 467] width 275 height 21
type textarea "f"
type textarea "x"
type textarea "fi"
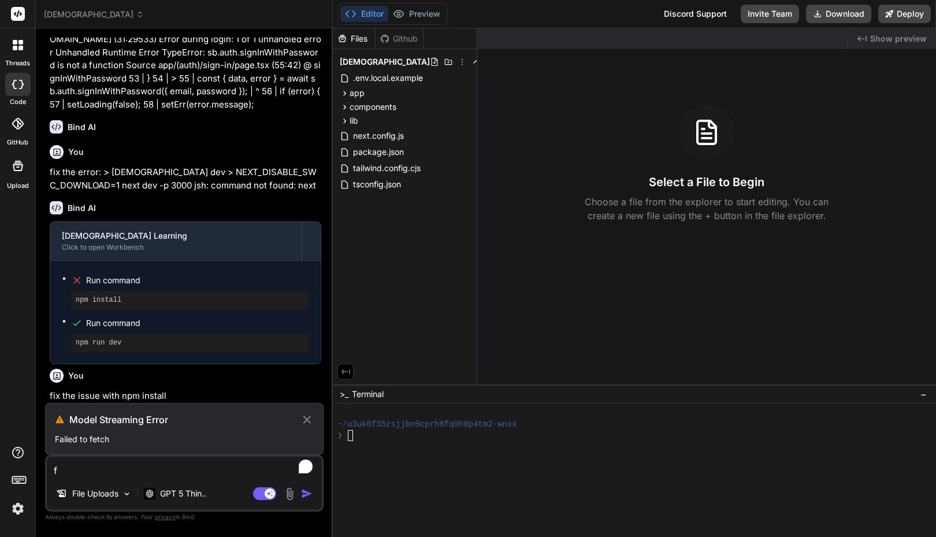
type textarea "x"
type textarea "fix"
type textarea "x"
type textarea "fix"
type textarea "x"
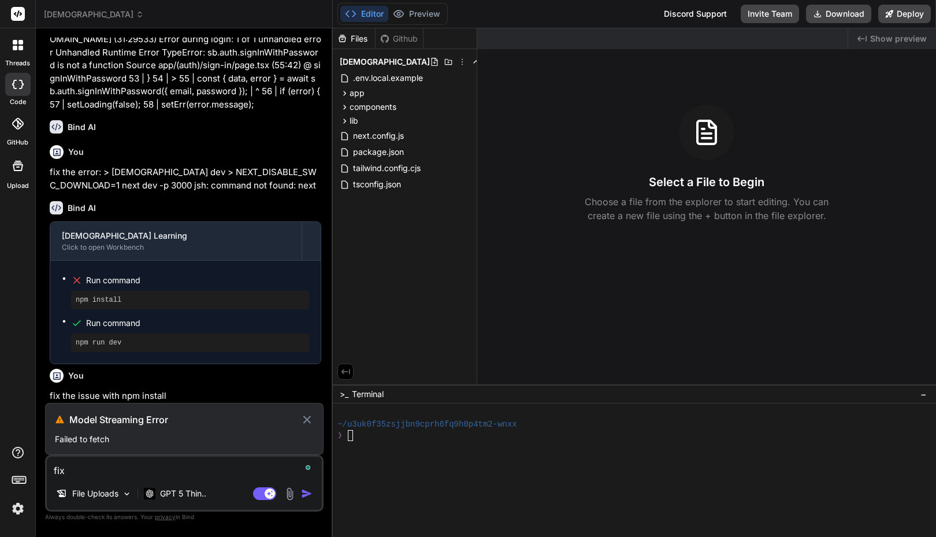
type textarea "fix t"
type textarea "x"
type textarea "fix th"
type textarea "x"
type textarea "fix the"
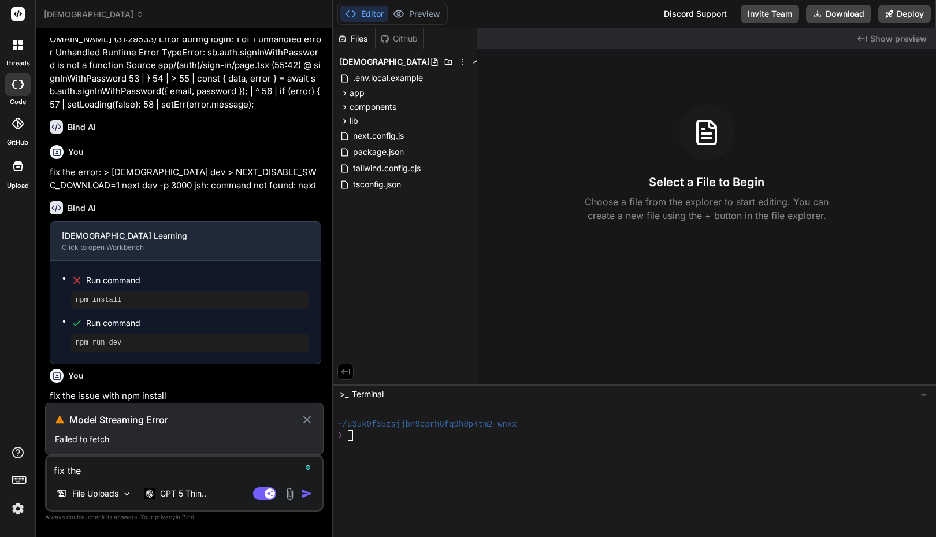
type textarea "x"
type textarea "fix the"
type textarea "x"
type textarea "fix the e"
type textarea "x"
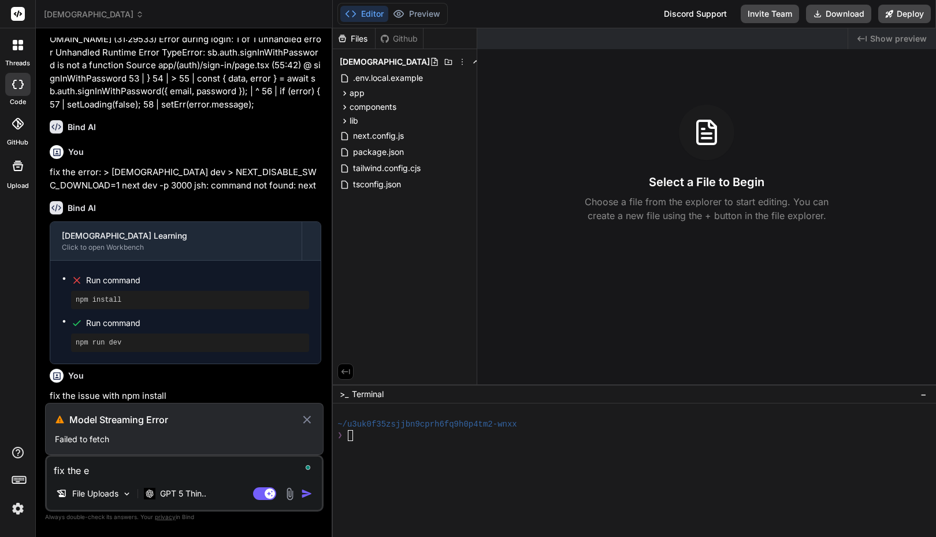
type textarea "fix the er"
type textarea "x"
type textarea "fix the err"
type textarea "x"
type textarea "fix the [PERSON_NAME]"
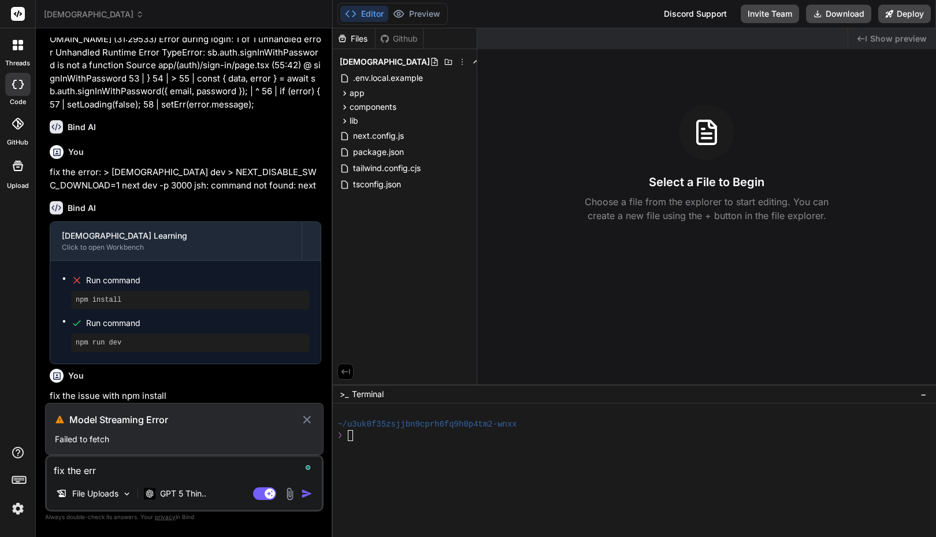
type textarea "x"
type textarea "fix the error"
type textarea "x"
type textarea "fix the error"
type textarea "x"
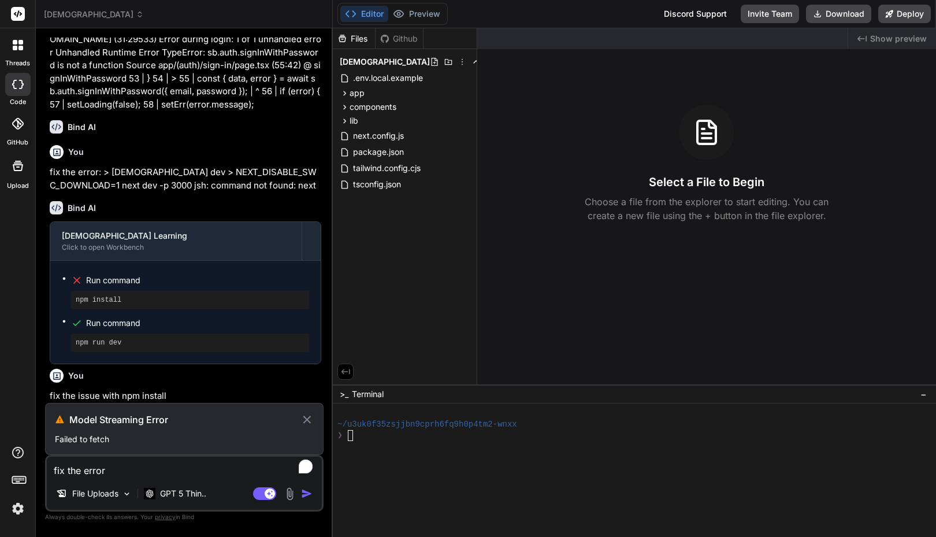
type textarea "fix the error a"
type textarea "x"
type textarea "fix the error an"
type textarea "x"
type textarea "fix the error and"
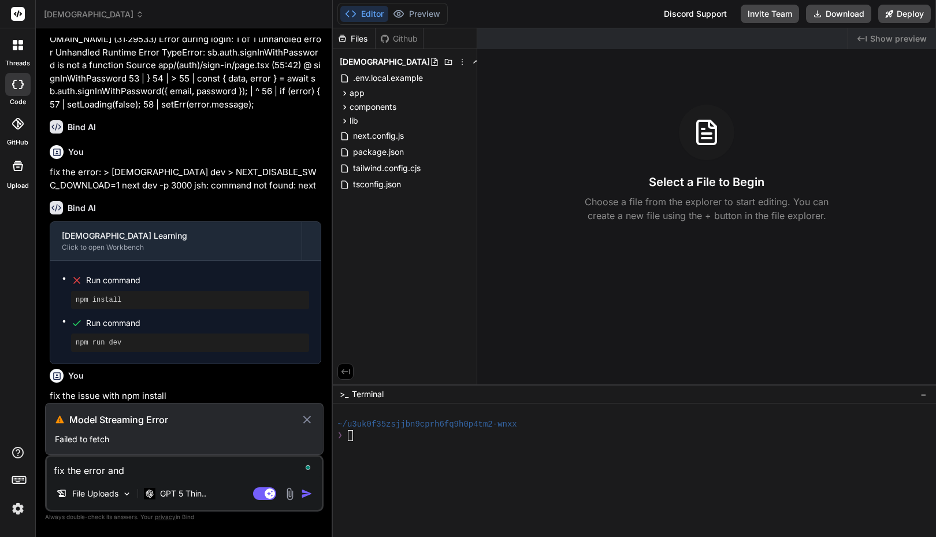
type textarea "x"
type textarea "fix the error and"
type textarea "x"
type textarea "fix the error and r"
type textarea "x"
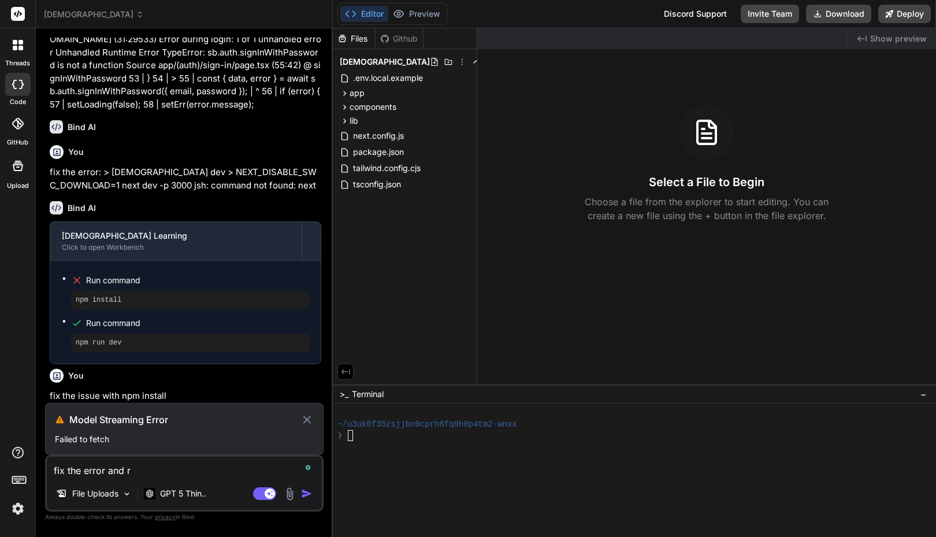
type textarea "fix the error and re"
type textarea "x"
type textarea "fix the error and reb"
type textarea "x"
type textarea "fix the error and rebu"
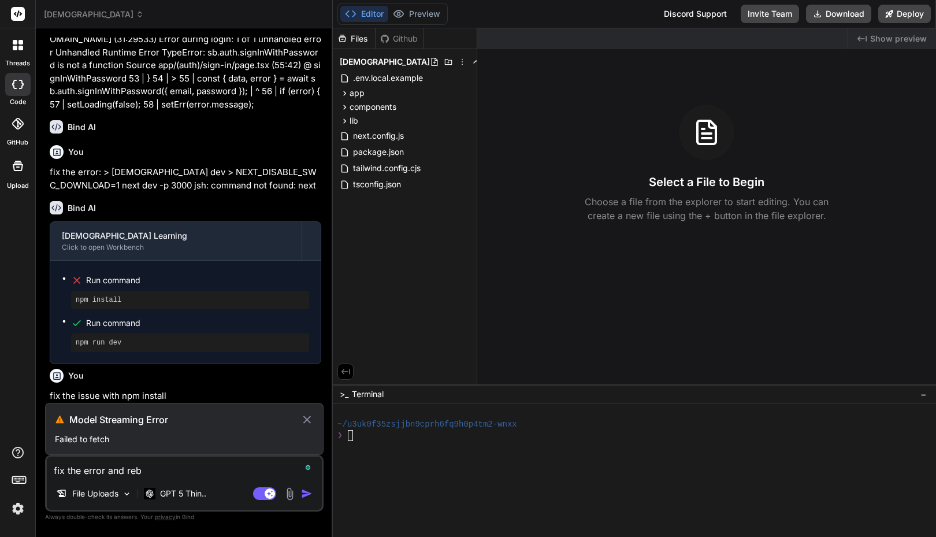
type textarea "x"
type textarea "fix the error and rebui"
type textarea "x"
type textarea "fix the error and r"
type textarea "x"
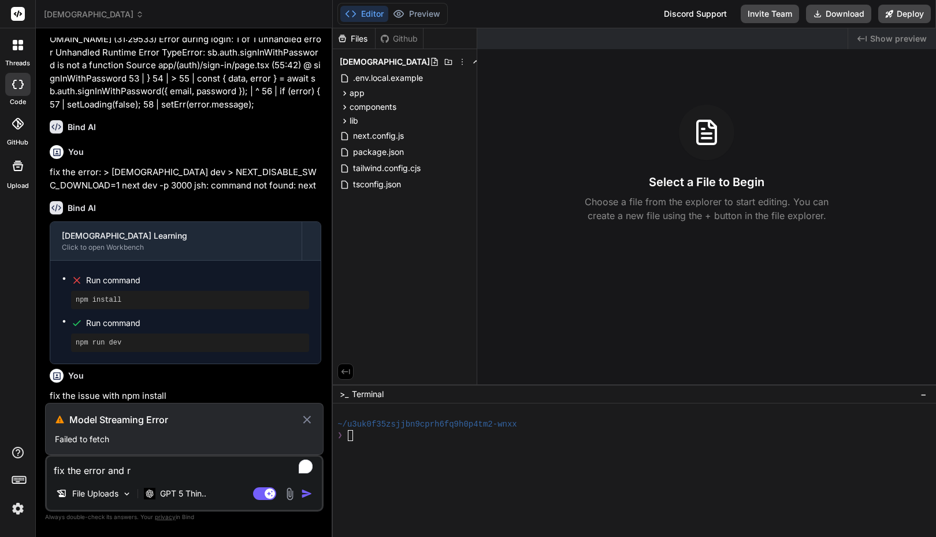
type textarea "fix the error and re"
type textarea "x"
type textarea "fix the error and r"
type textarea "x"
type textarea "fix the error and"
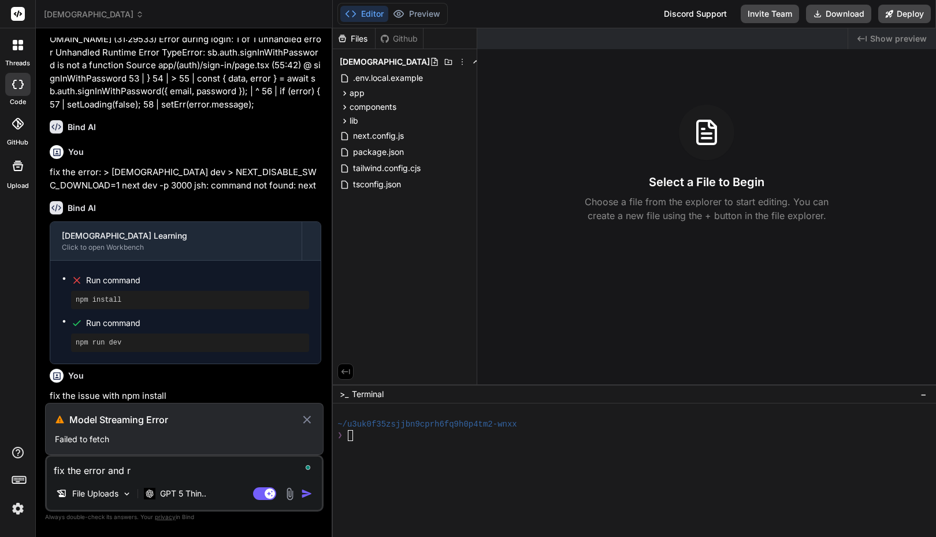
type textarea "x"
type textarea "fix the error and i"
type textarea "x"
type textarea "fix the error and in"
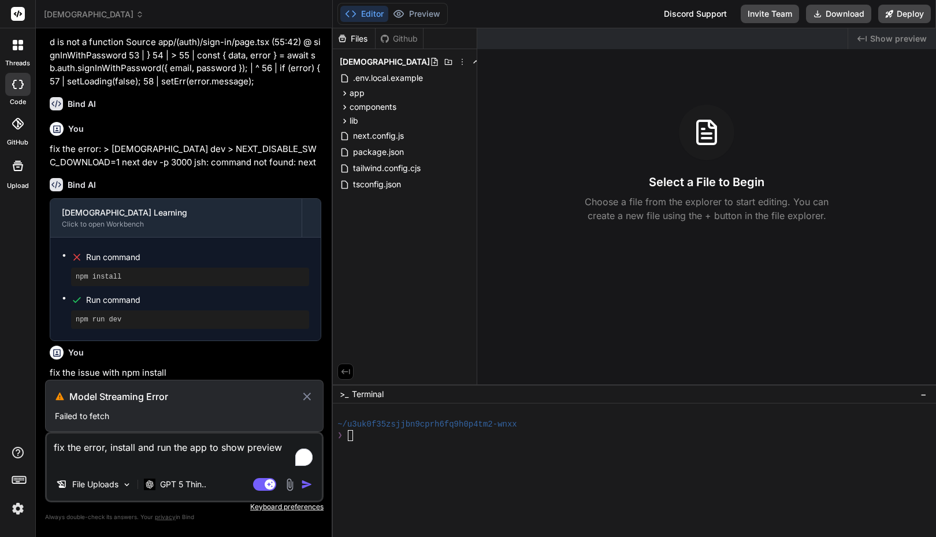
scroll to position [1945, 0]
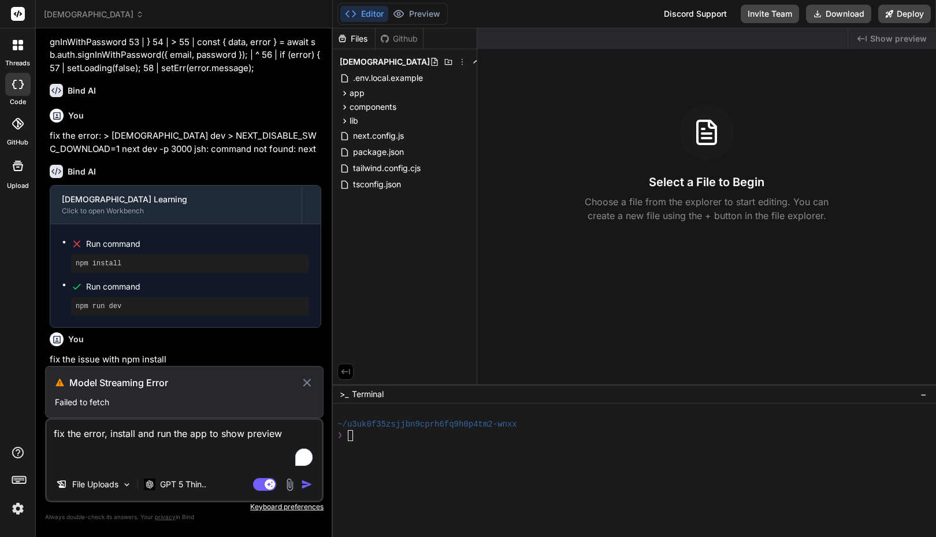
paste textarea "> NEXT_DISABLE_SWC_DOWNLOAD=1 next dev -p 3000 jsh: command not found: next"
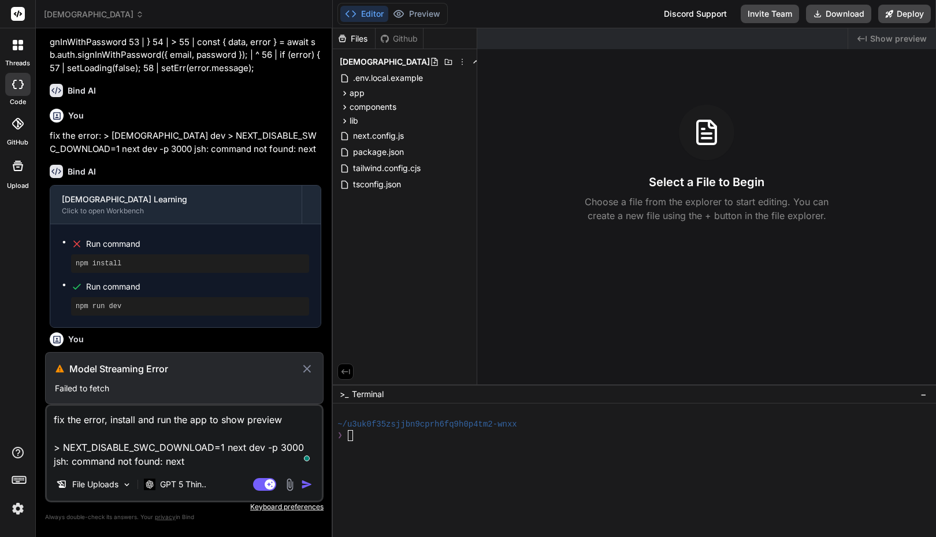
click at [68, 420] on textarea "fix the error, install and run the app to show preview > NEXT_DISABLE_SWC_DOWNL…" at bounding box center [184, 437] width 275 height 62
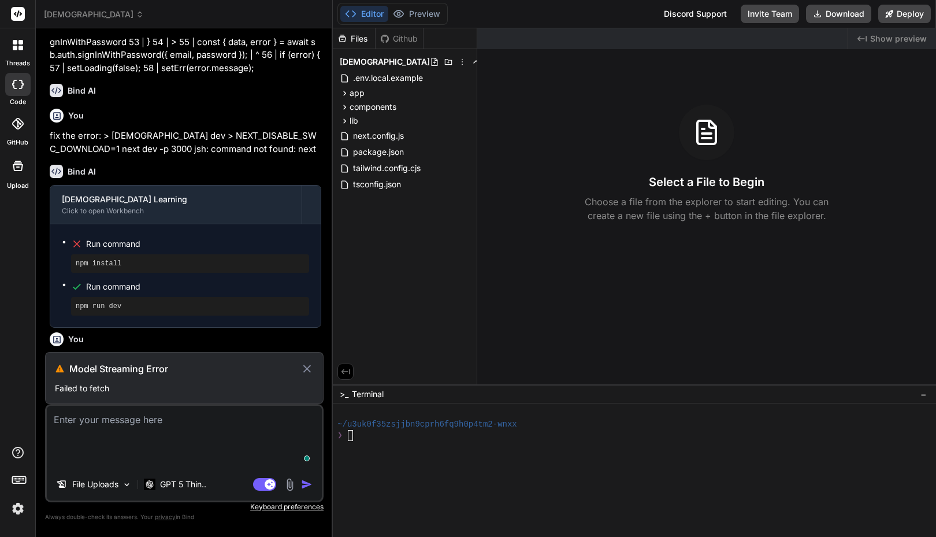
scroll to position [1915, 0]
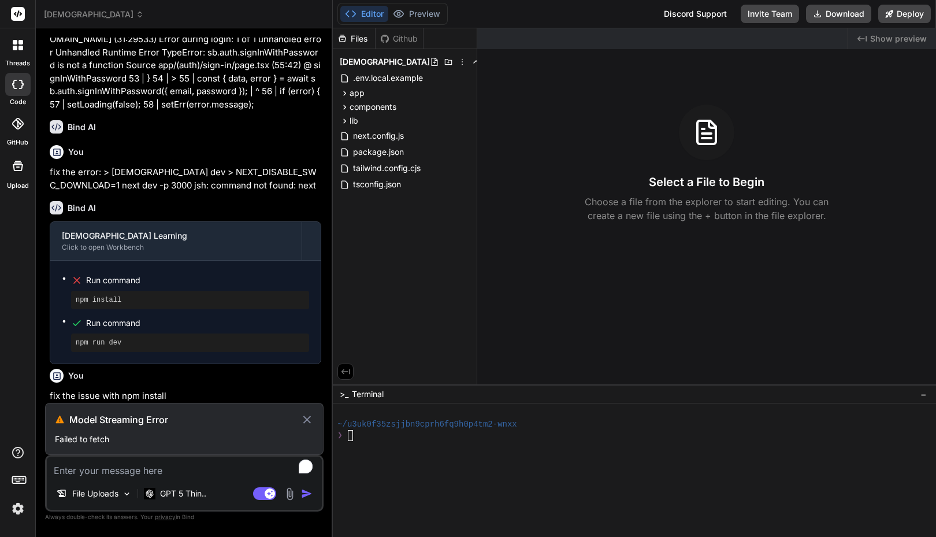
click at [162, 446] on div "Model Streaming Error Failed to fetch" at bounding box center [184, 429] width 279 height 52
click at [307, 421] on icon at bounding box center [307, 420] width 13 height 14
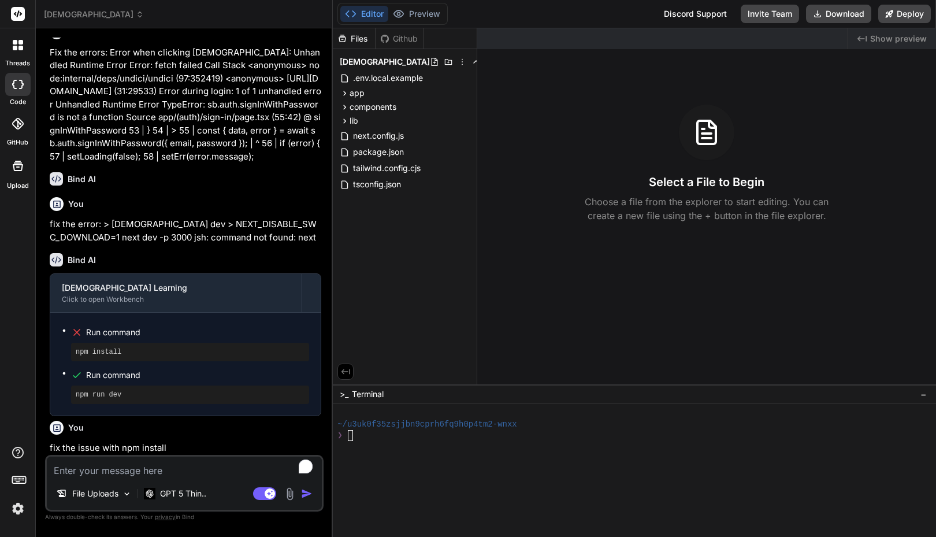
scroll to position [1863, 0]
click at [181, 472] on textarea "To enrich screen reader interactions, please activate Accessibility in Grammarl…" at bounding box center [184, 467] width 275 height 21
click at [134, 467] on textarea "To enrich screen reader interactions, please activate Accessibility in Grammarl…" at bounding box center [184, 467] width 275 height 21
click at [372, 455] on div at bounding box center [629, 457] width 583 height 11
click at [130, 463] on textarea "To enrich screen reader interactions, please activate Accessibility in Grammarl…" at bounding box center [184, 467] width 275 height 21
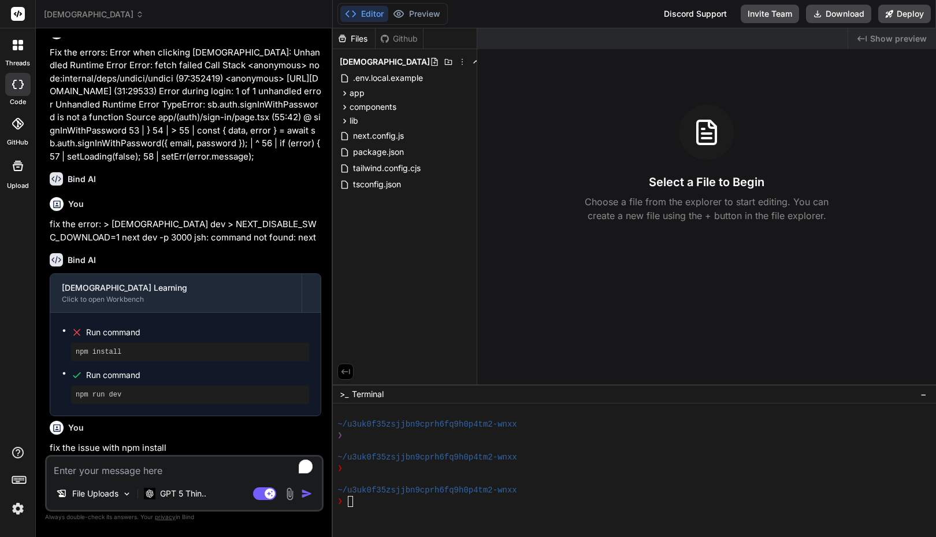
paste textarea "fix the error, install and run the app to show preview > NEXT_DISABLE_SWC_DOWNL…"
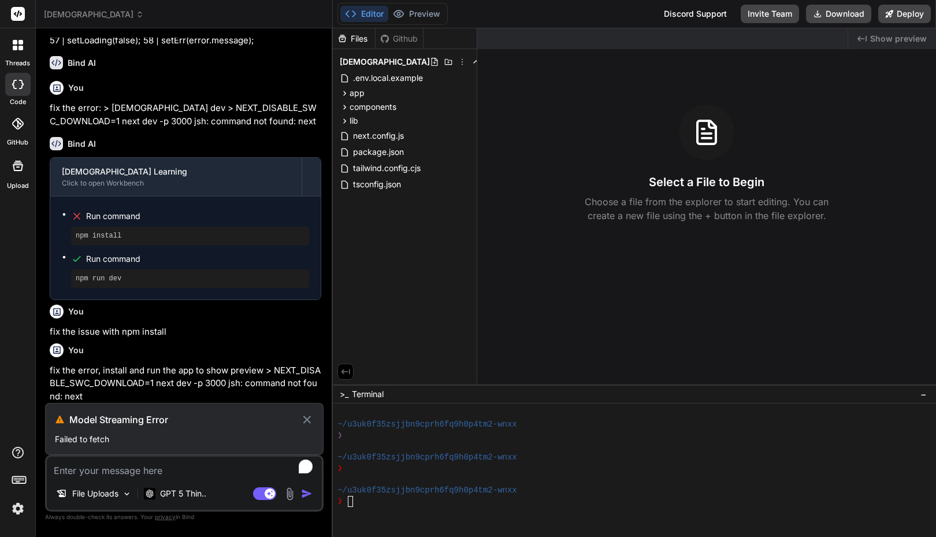
scroll to position [1980, 0]
